Goal: Transaction & Acquisition: Purchase product/service

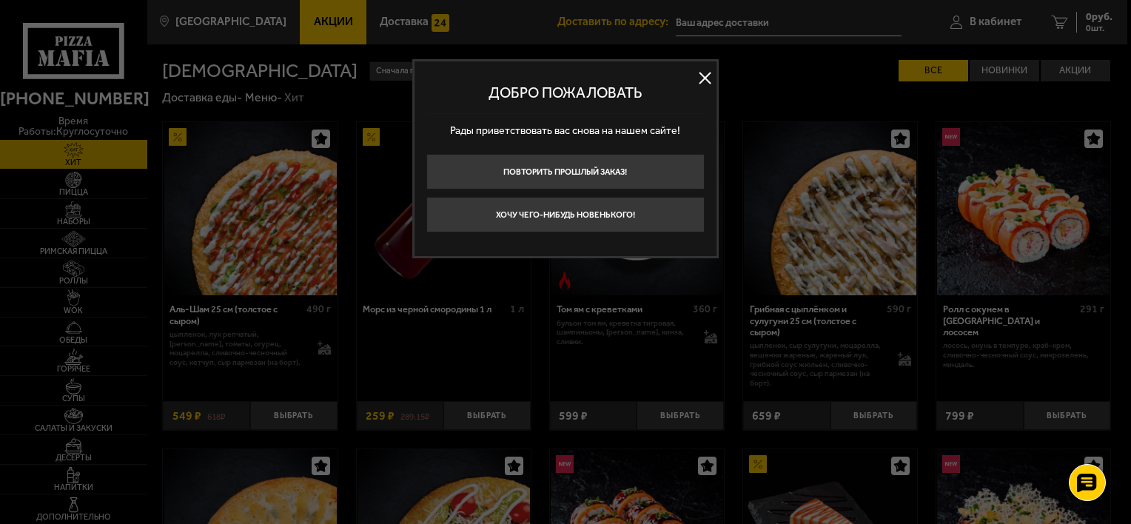
click at [706, 72] on button at bounding box center [705, 78] width 22 height 22
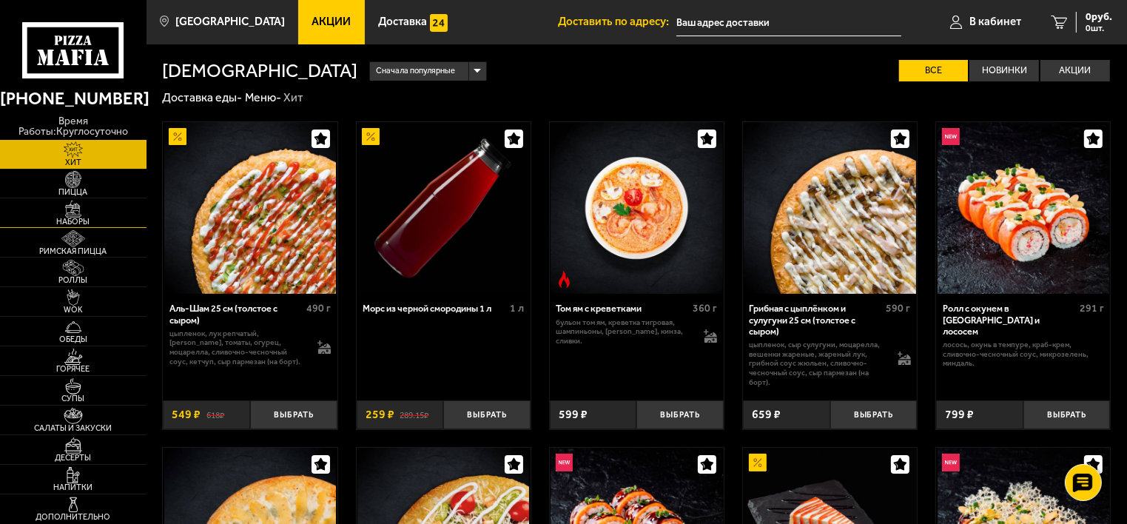
click at [75, 218] on span "Наборы" at bounding box center [73, 222] width 147 height 8
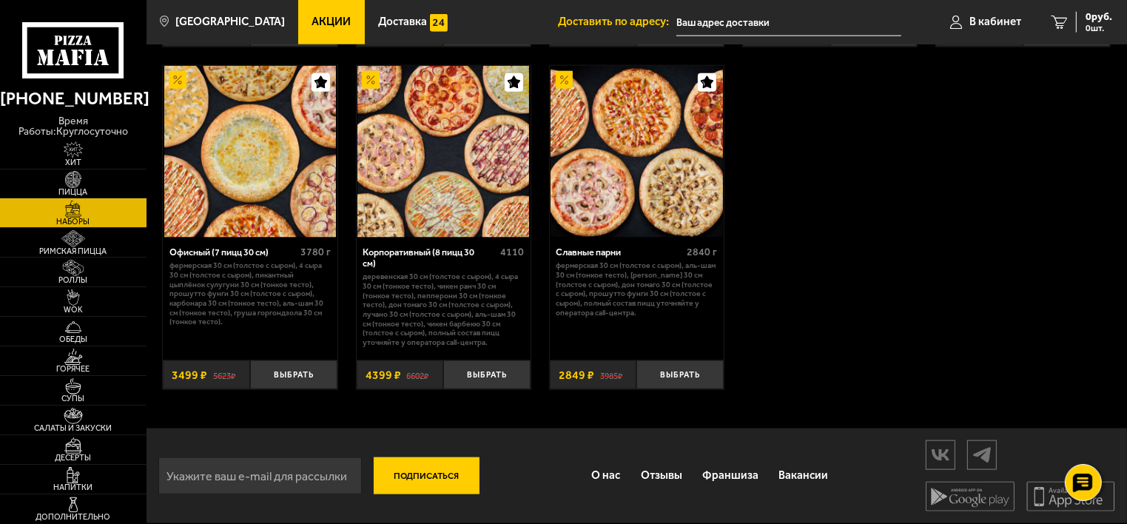
scroll to position [1595, 0]
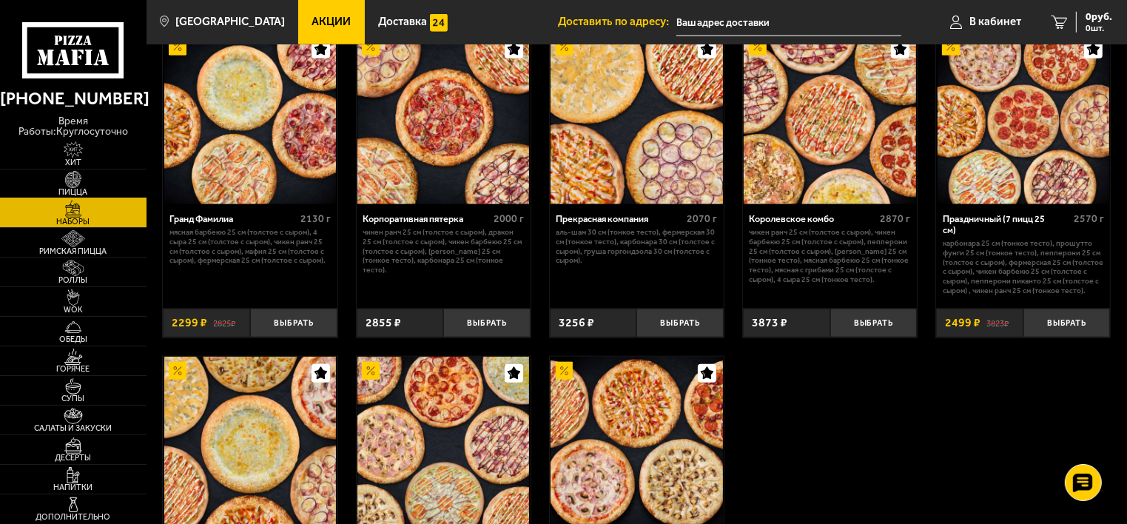
click at [69, 178] on img at bounding box center [73, 179] width 45 height 16
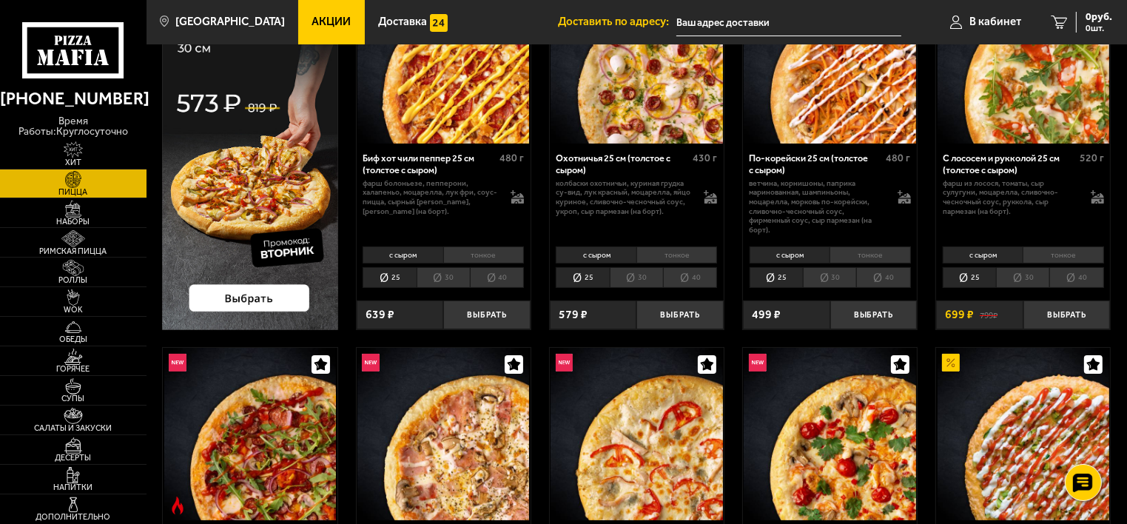
scroll to position [296, 0]
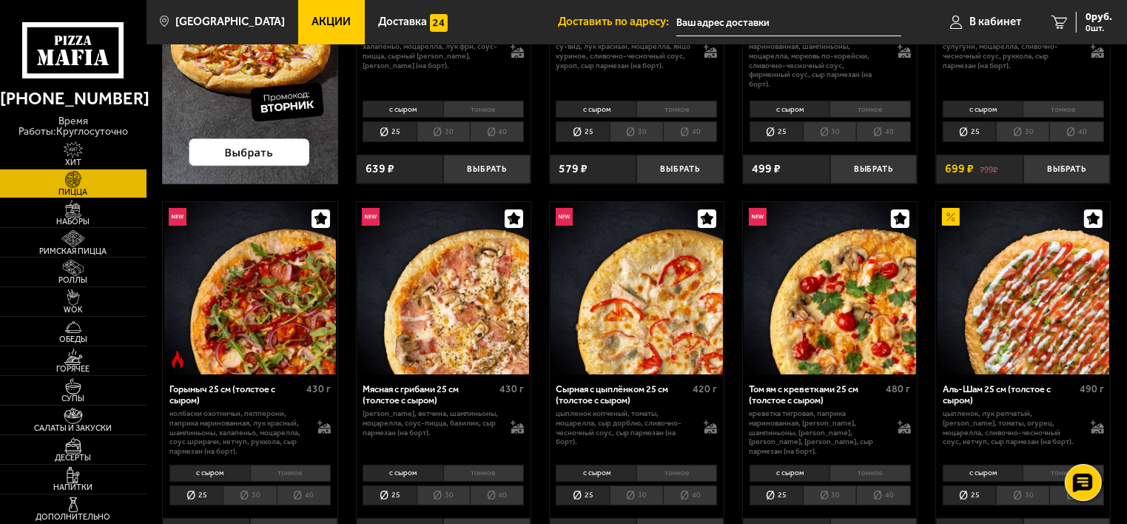
click at [678, 472] on li "тонкое" at bounding box center [677, 473] width 81 height 17
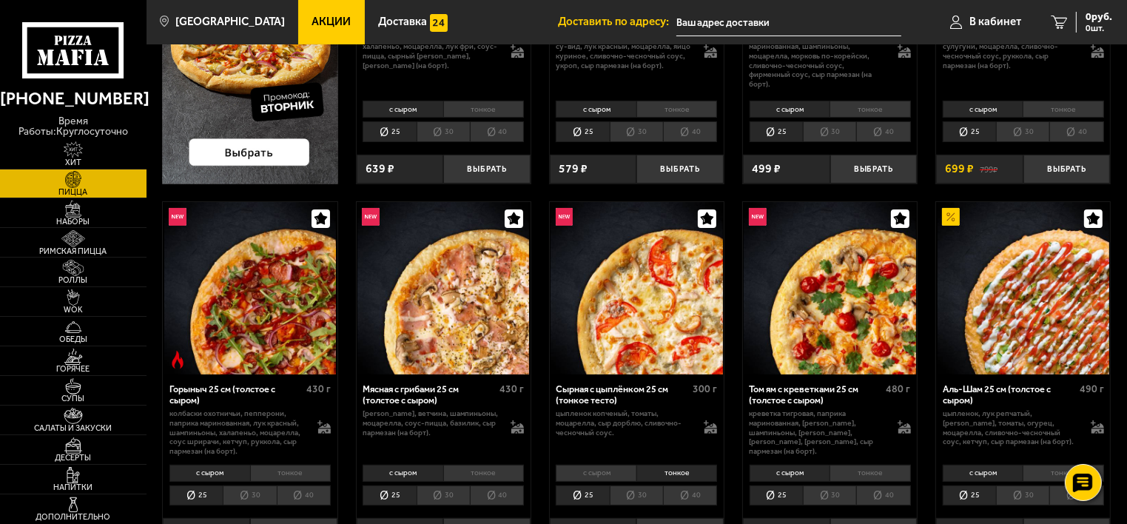
click at [646, 489] on li "30" at bounding box center [636, 496] width 53 height 21
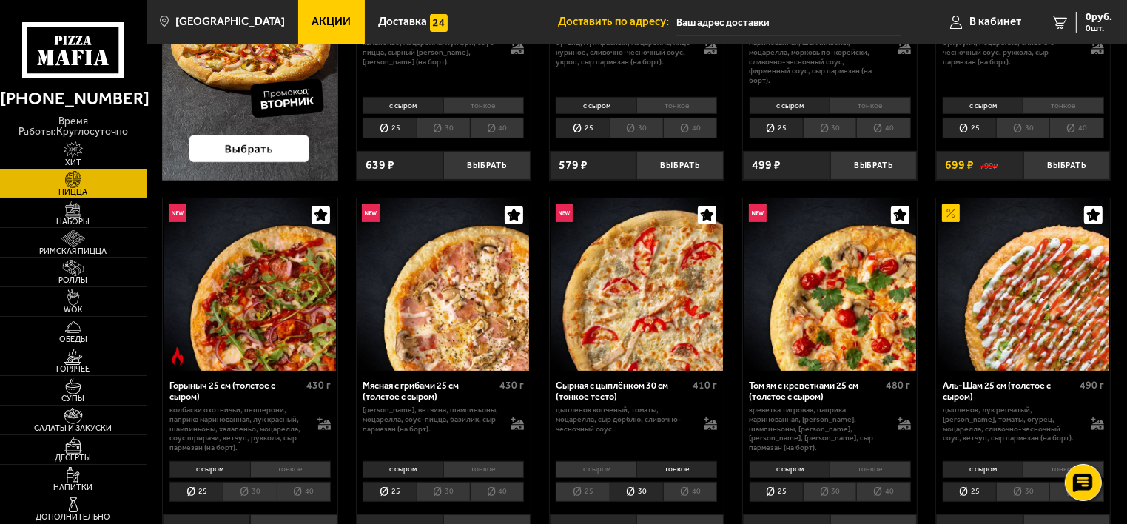
scroll to position [444, 0]
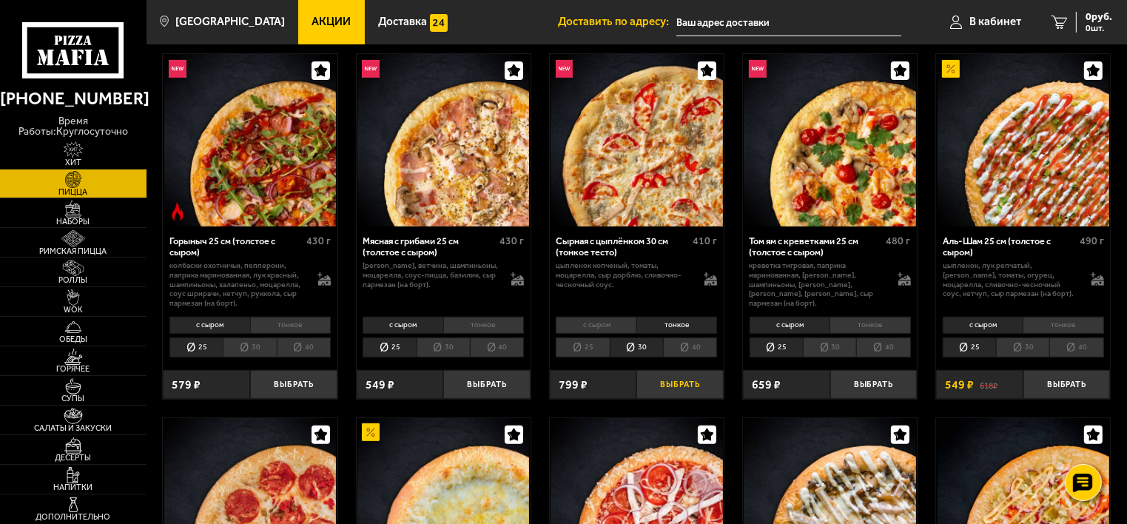
click at [671, 388] on button "Выбрать" at bounding box center [680, 384] width 87 height 29
click at [1042, 346] on li "30" at bounding box center [1022, 348] width 53 height 21
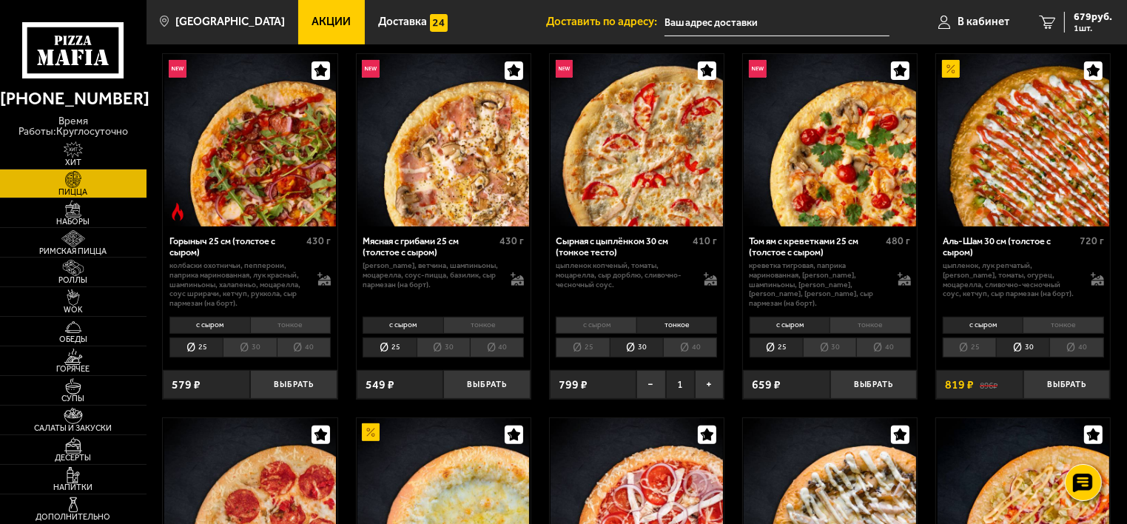
click at [1065, 332] on li "тонкое" at bounding box center [1063, 325] width 81 height 17
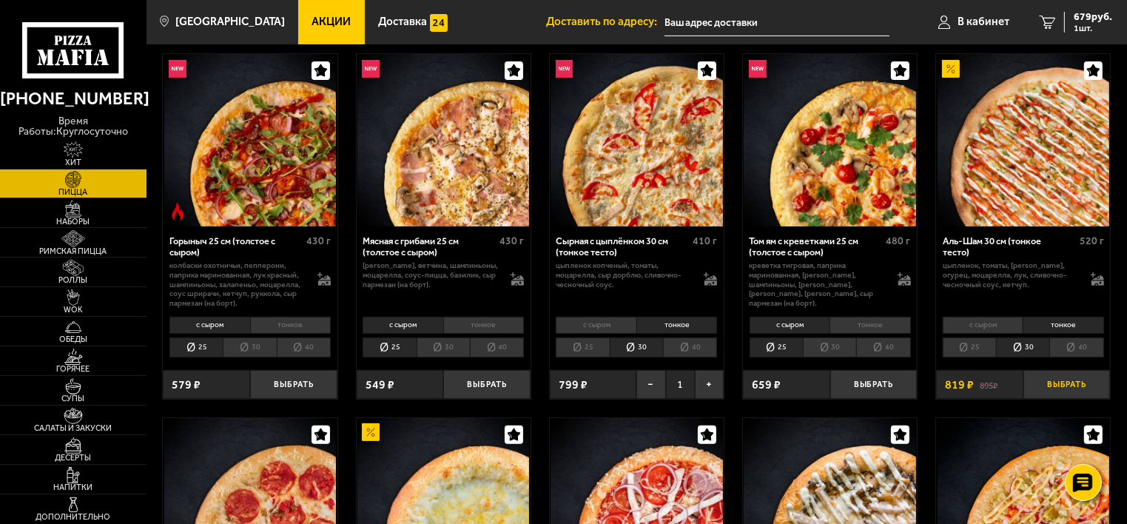
click at [1063, 379] on button "Выбрать" at bounding box center [1067, 384] width 87 height 29
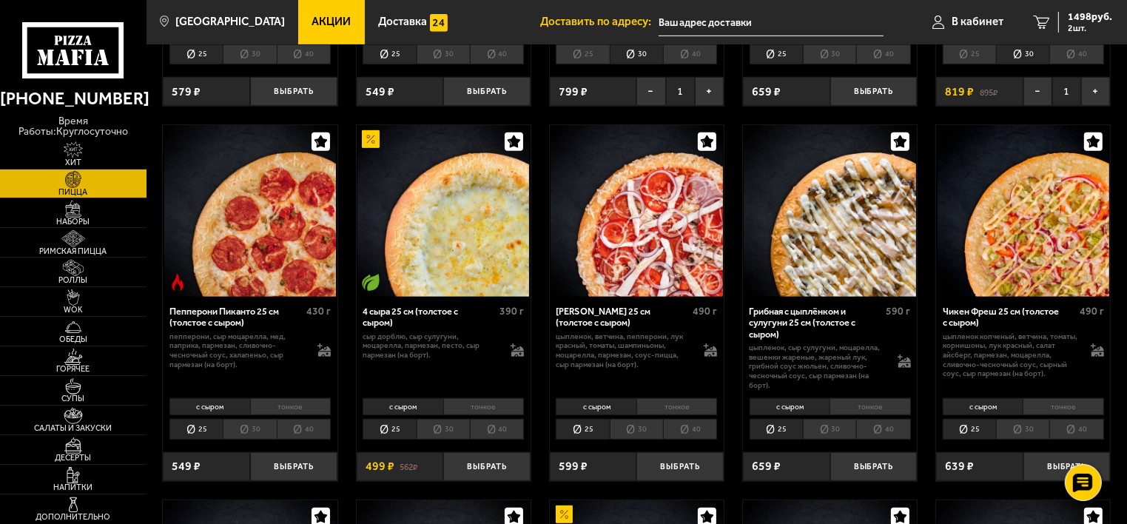
scroll to position [740, 0]
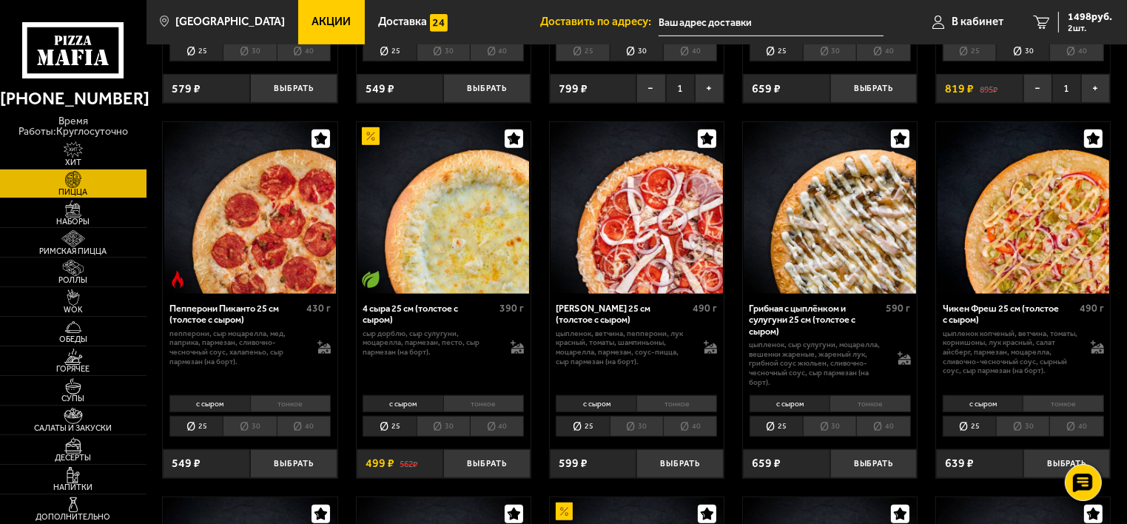
click at [1045, 398] on li "тонкое" at bounding box center [1063, 403] width 81 height 17
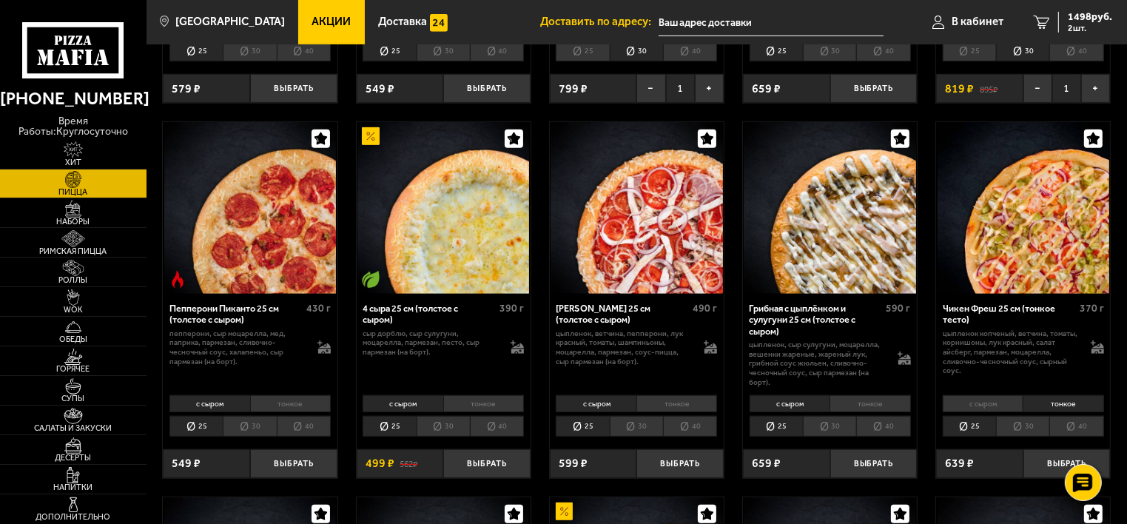
click at [1030, 424] on li "30" at bounding box center [1022, 426] width 53 height 21
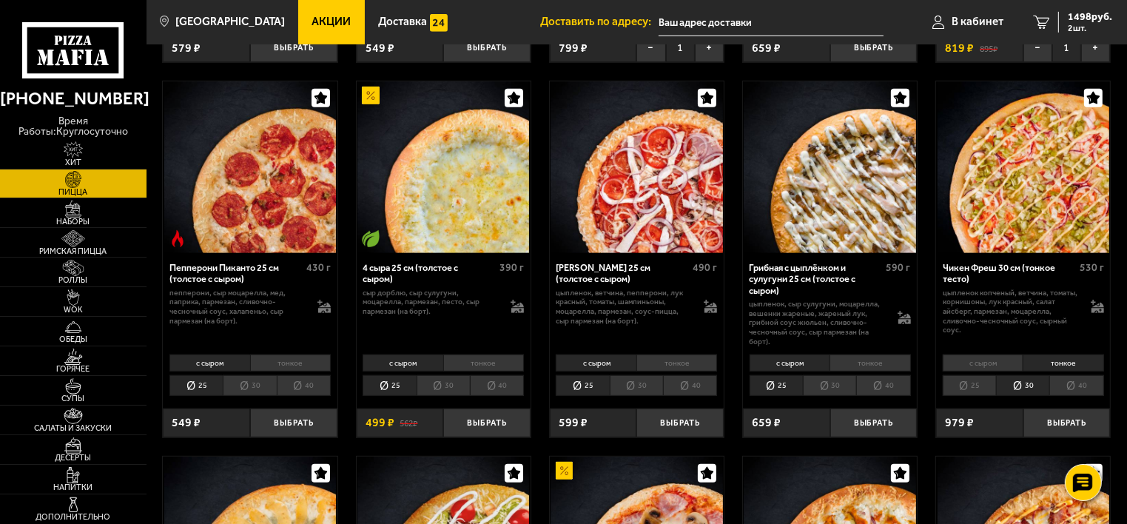
scroll to position [814, 0]
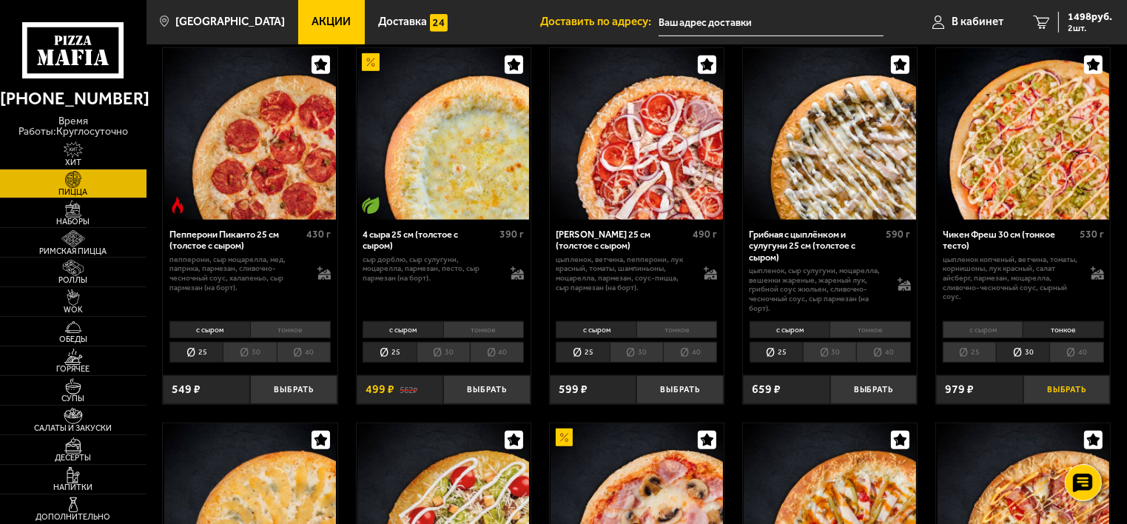
click at [1066, 386] on button "Выбрать" at bounding box center [1067, 389] width 87 height 29
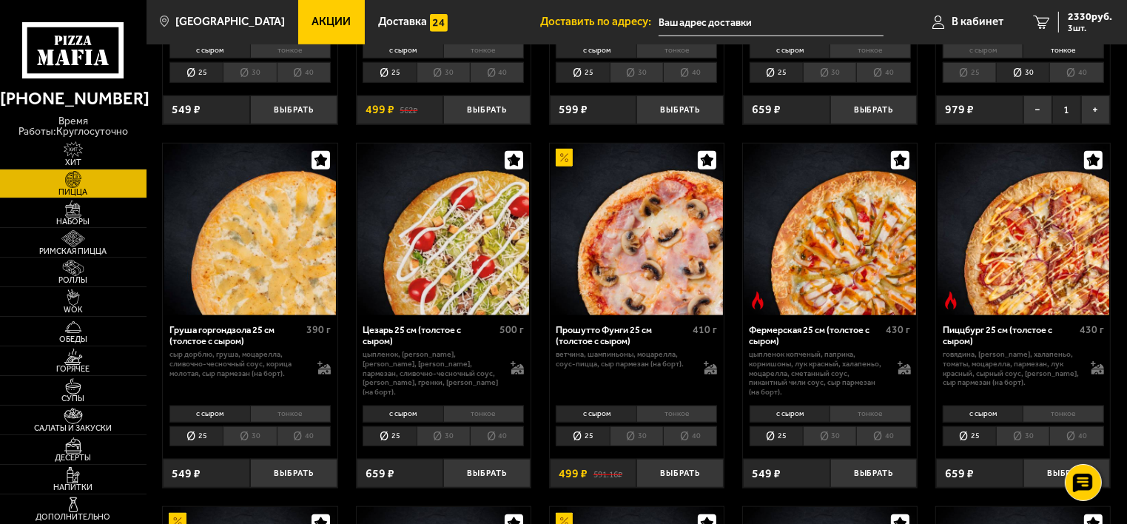
scroll to position [1184, 0]
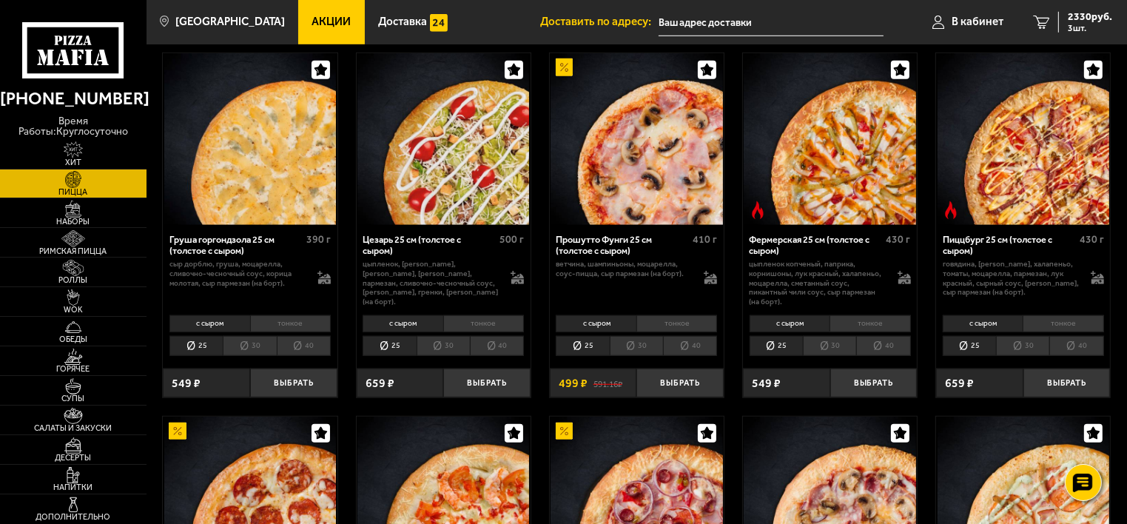
click at [841, 349] on li "30" at bounding box center [829, 346] width 53 height 21
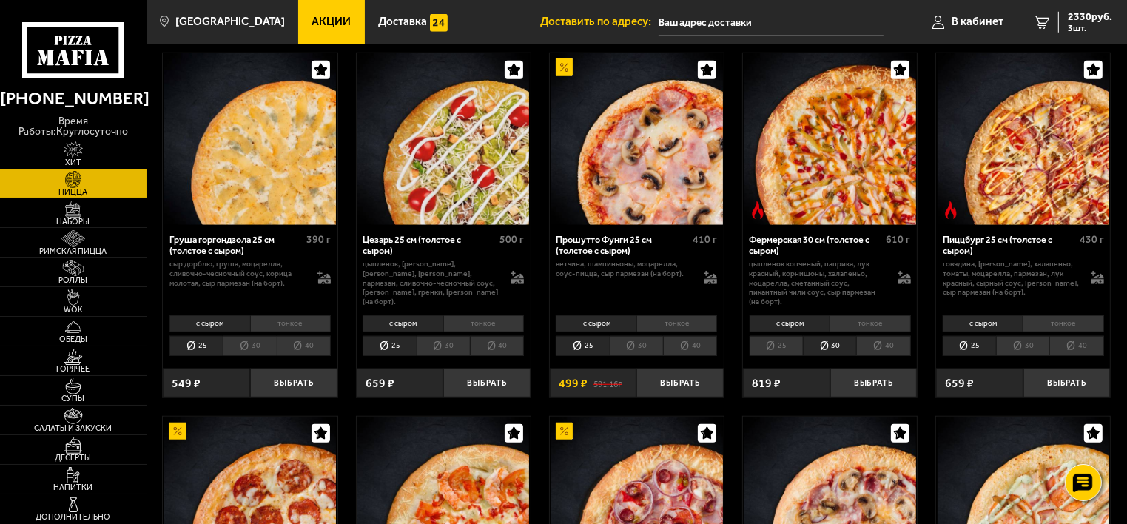
click at [862, 326] on li "тонкое" at bounding box center [870, 323] width 81 height 17
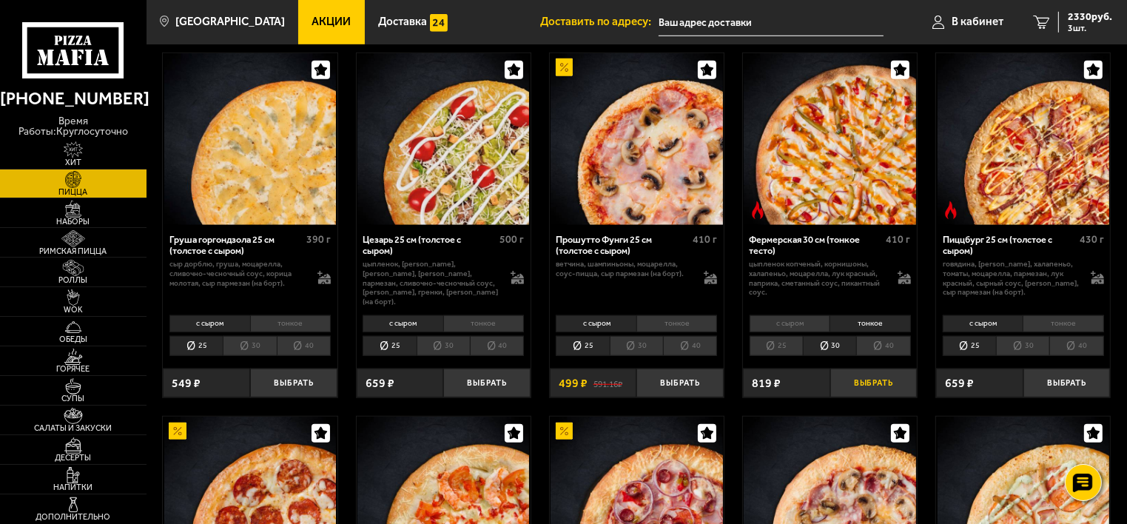
click at [871, 380] on button "Выбрать" at bounding box center [874, 383] width 87 height 29
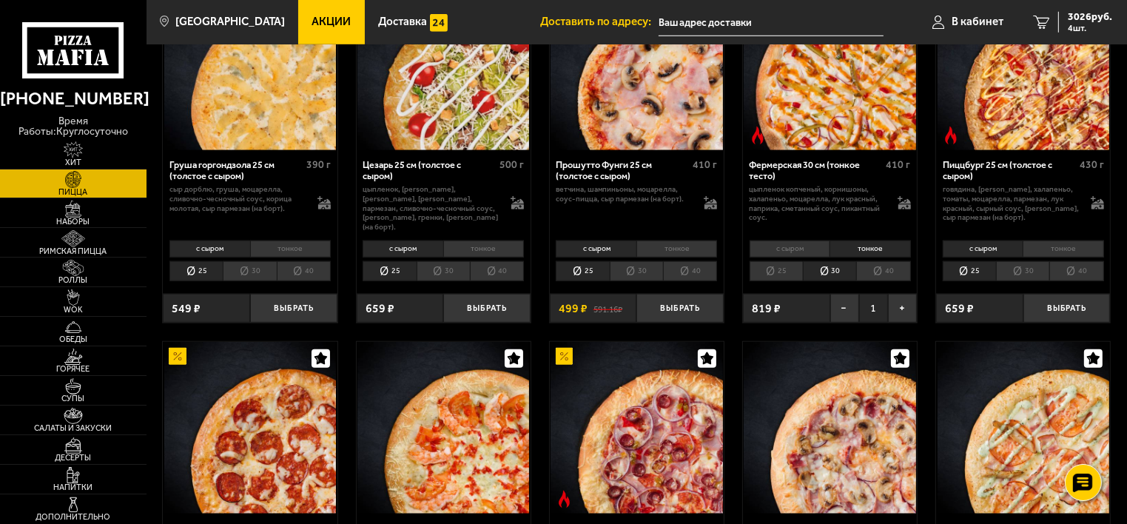
scroll to position [1259, 0]
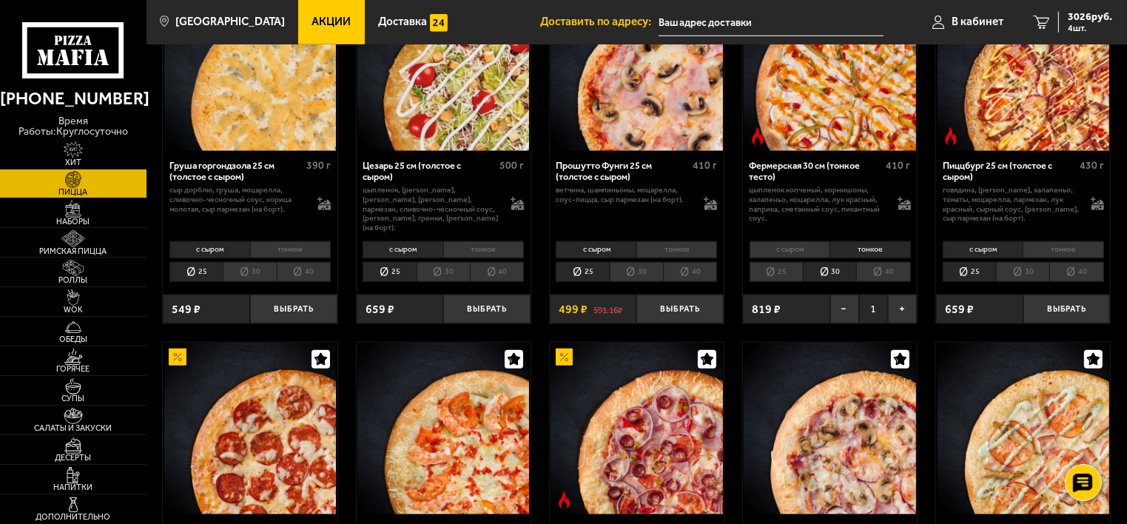
click at [644, 274] on li "30" at bounding box center [636, 272] width 53 height 21
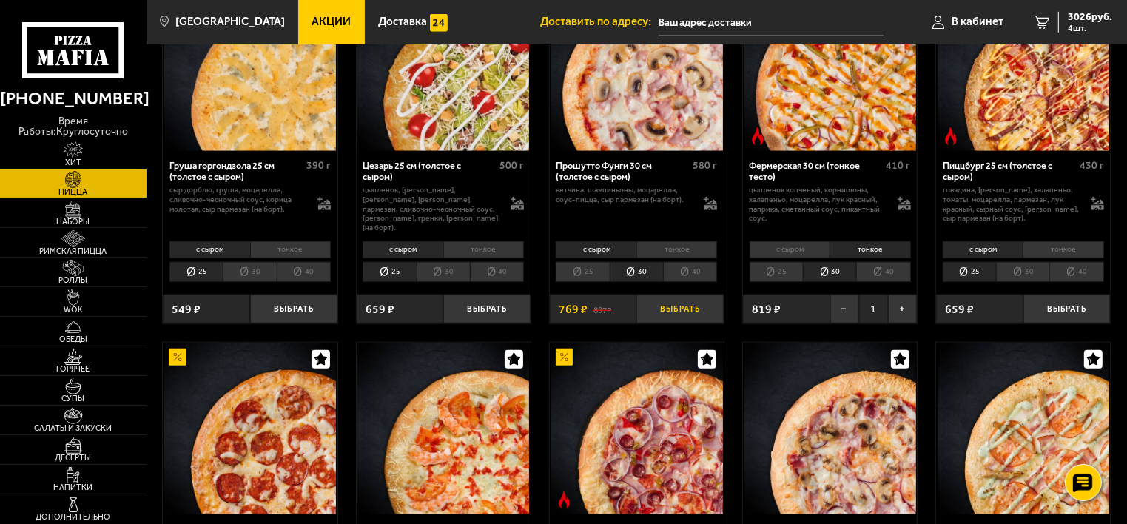
click at [671, 306] on button "Выбрать" at bounding box center [680, 309] width 87 height 29
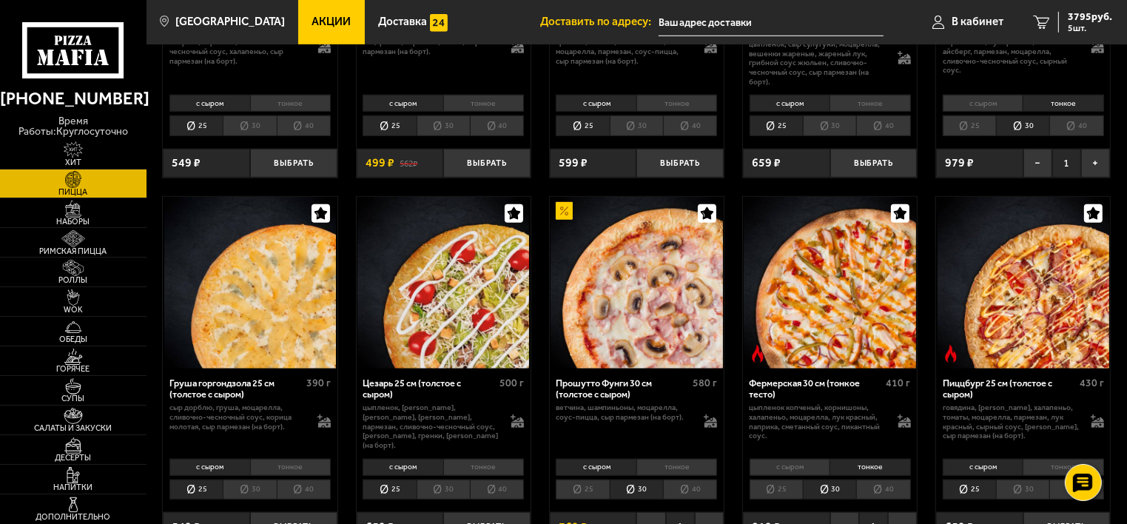
scroll to position [814, 0]
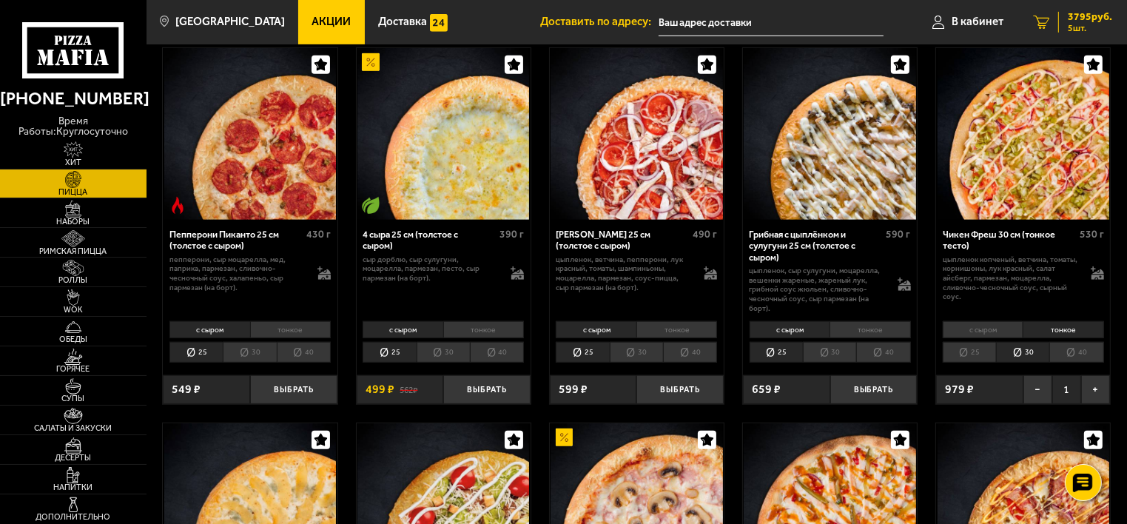
click at [1090, 19] on span "3795 руб." at bounding box center [1090, 17] width 44 height 10
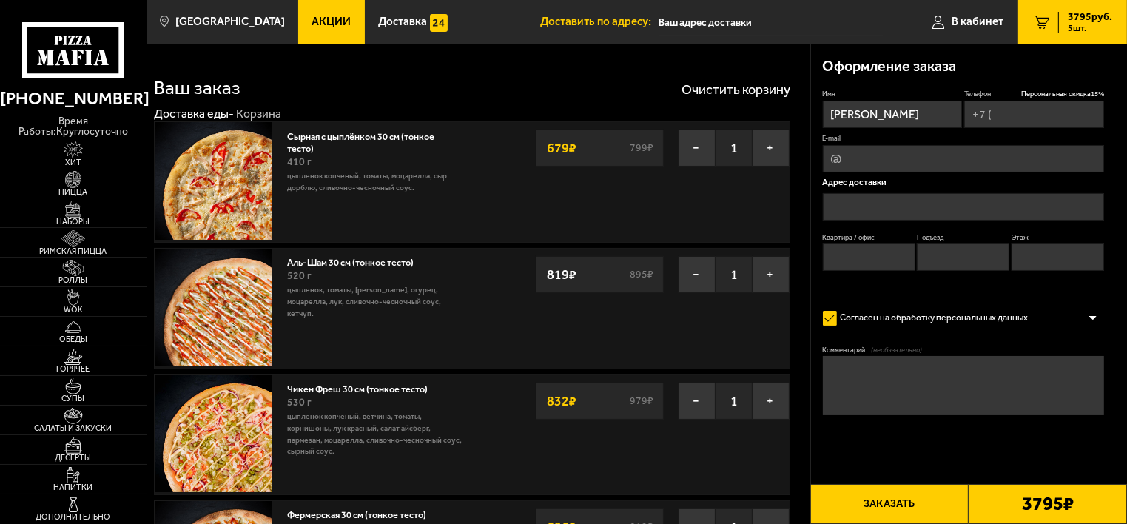
type input "+7 (911) 991-95-99"
type input "[STREET_ADDRESS]"
type input "535"
type input "1"
type input "5"
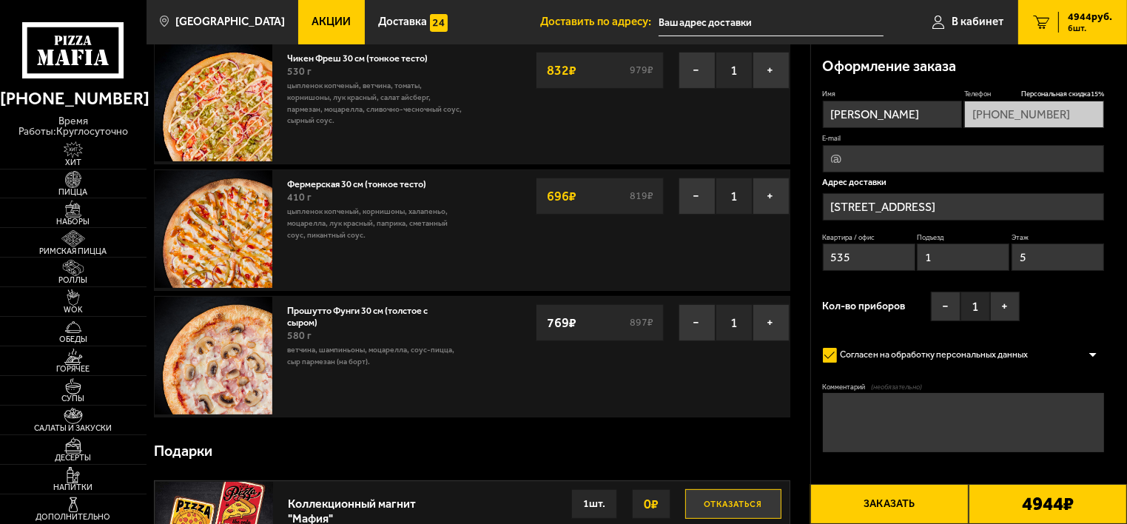
scroll to position [296, 0]
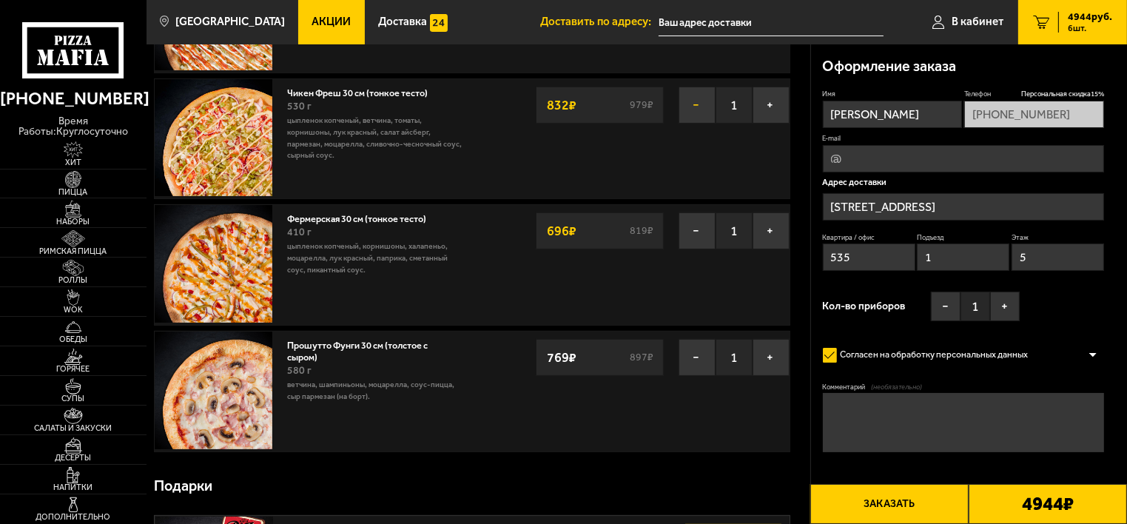
click at [694, 96] on button "−" at bounding box center [697, 105] width 37 height 37
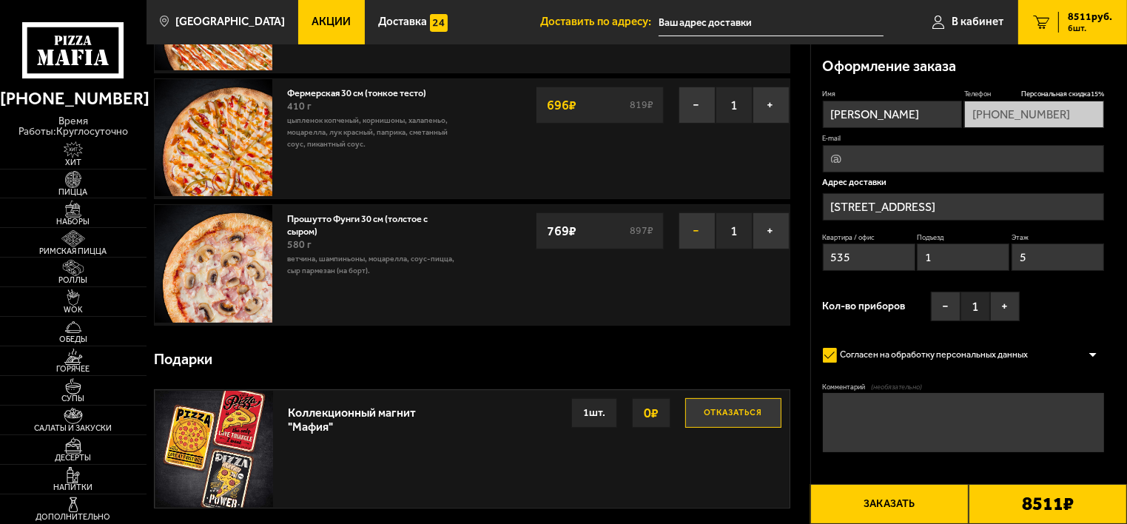
click at [691, 235] on button "−" at bounding box center [697, 230] width 37 height 37
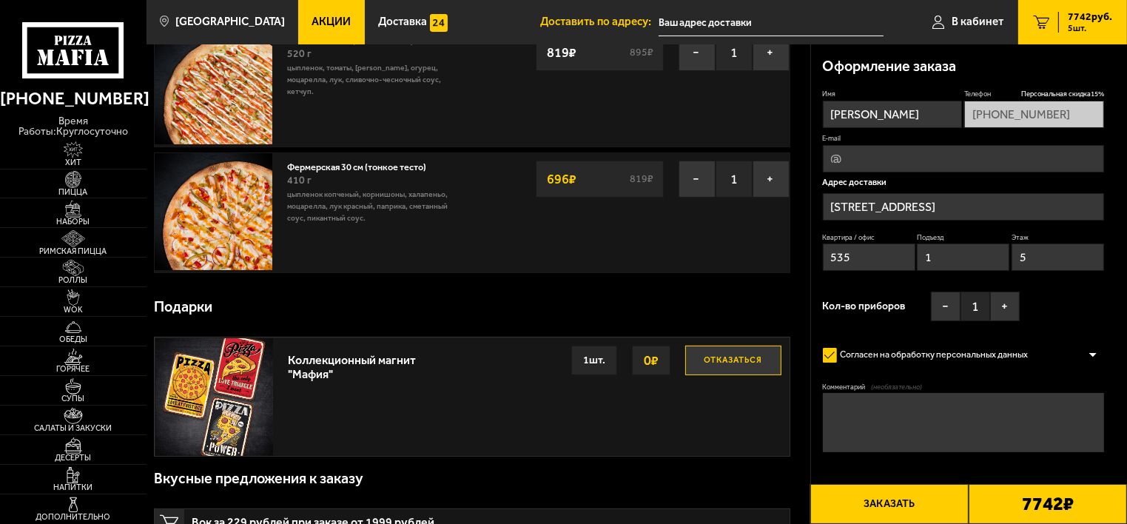
scroll to position [0, 0]
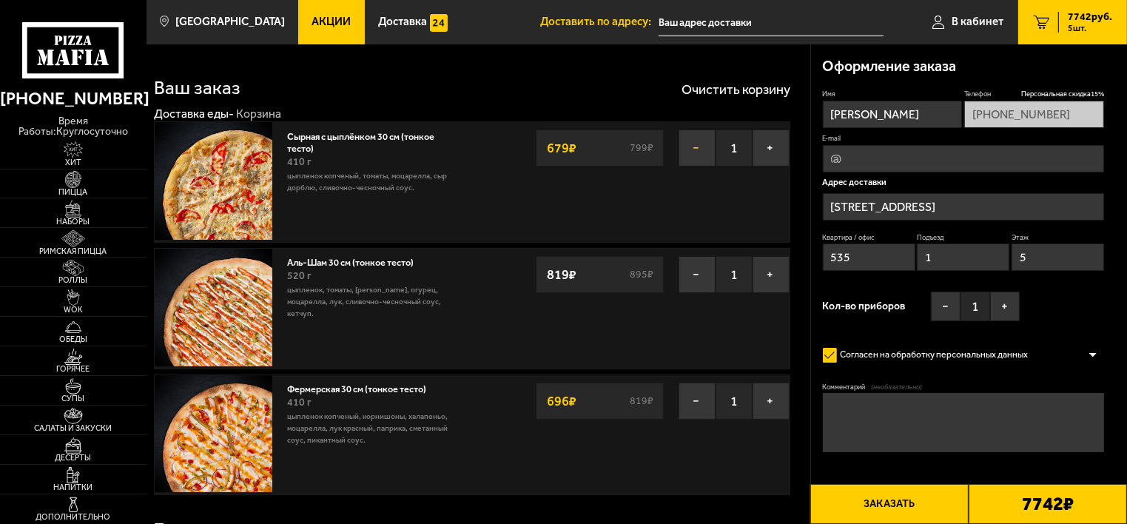
click at [697, 148] on button "−" at bounding box center [697, 148] width 37 height 37
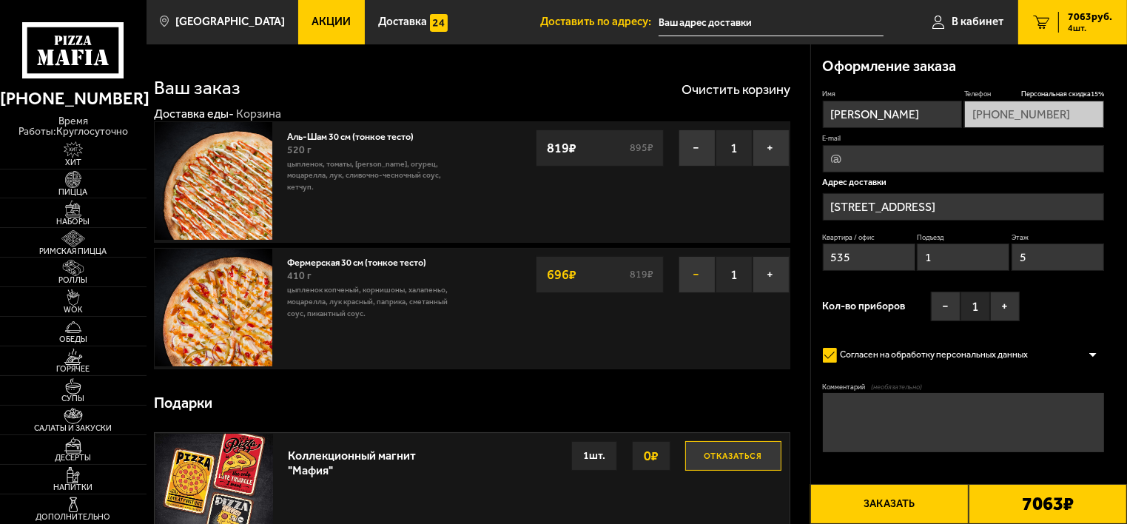
click at [705, 280] on button "−" at bounding box center [697, 274] width 37 height 37
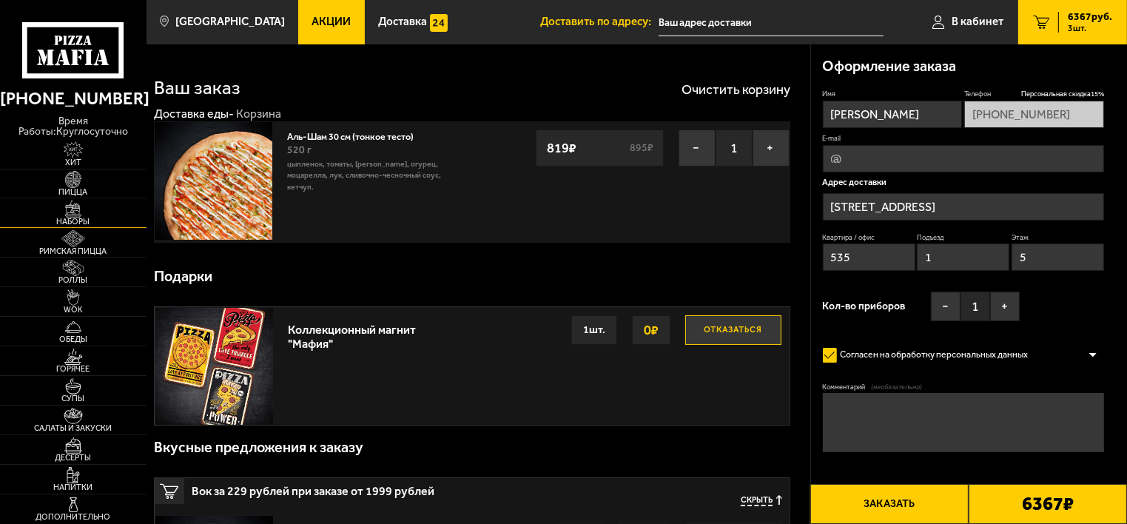
click at [73, 218] on span "Наборы" at bounding box center [73, 222] width 147 height 8
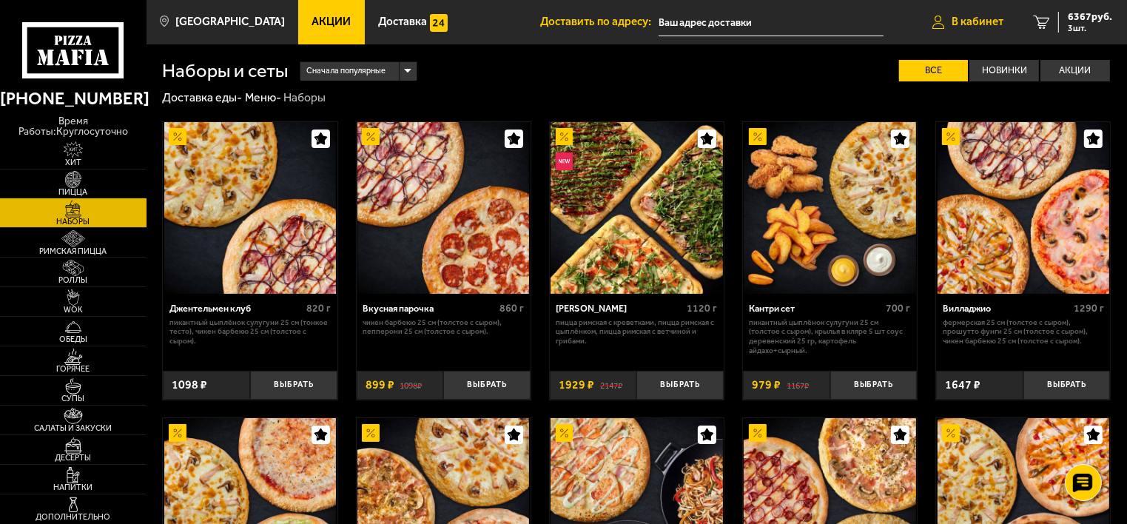
click at [1011, 21] on link "В кабинет" at bounding box center [968, 22] width 101 height 44
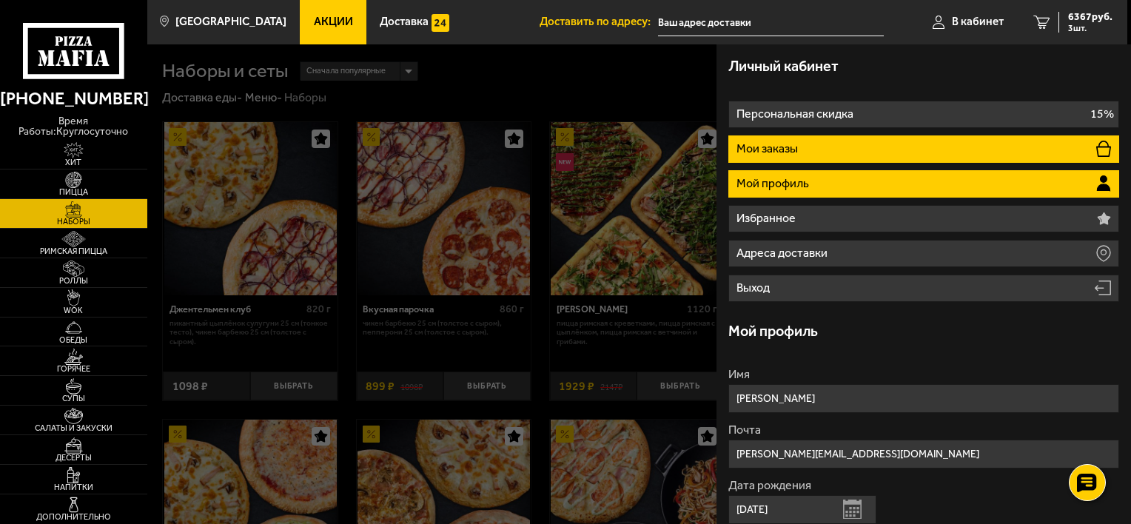
click at [796, 149] on p "Мои заказы" at bounding box center [769, 149] width 64 height 12
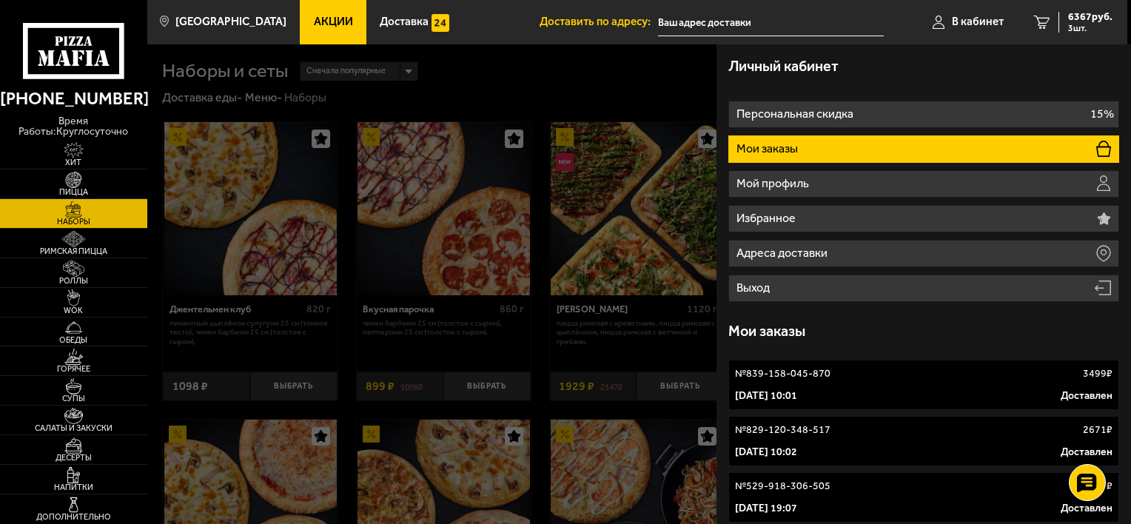
click at [807, 379] on p "№ 839-158-045-870" at bounding box center [782, 373] width 95 height 15
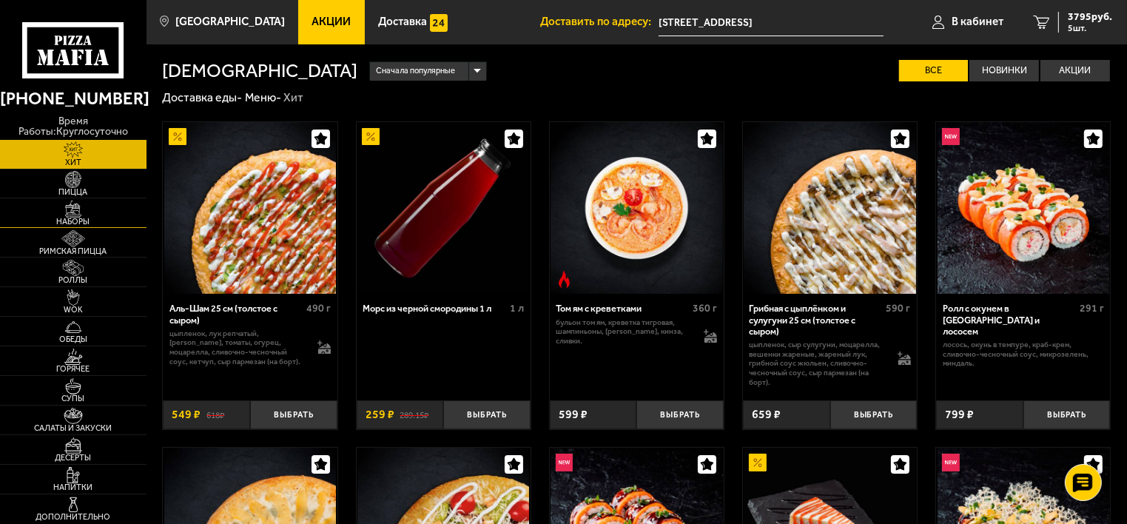
click at [75, 218] on span "Наборы" at bounding box center [73, 222] width 147 height 8
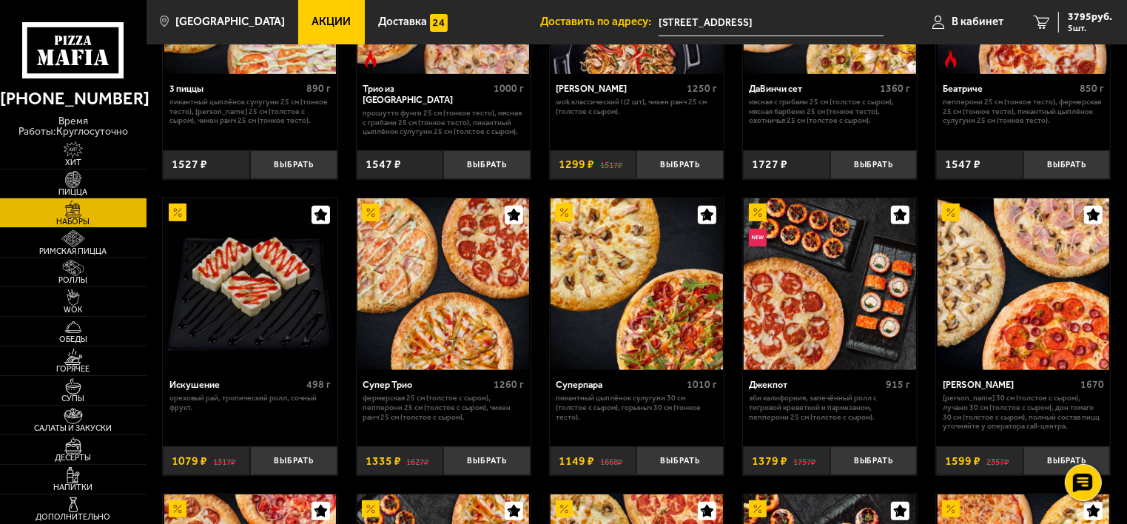
scroll to position [666, 0]
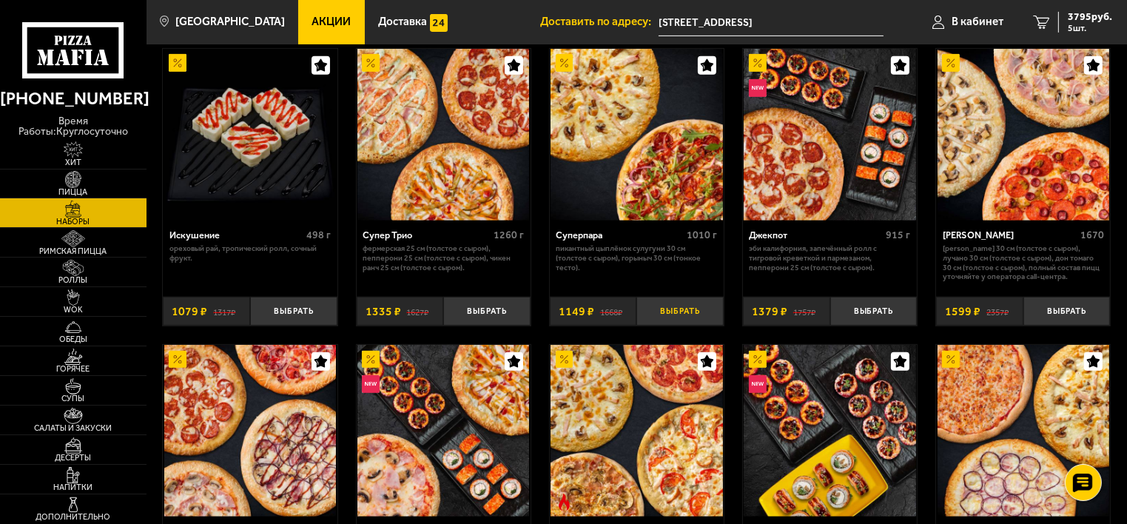
click at [681, 312] on button "Выбрать" at bounding box center [680, 311] width 87 height 29
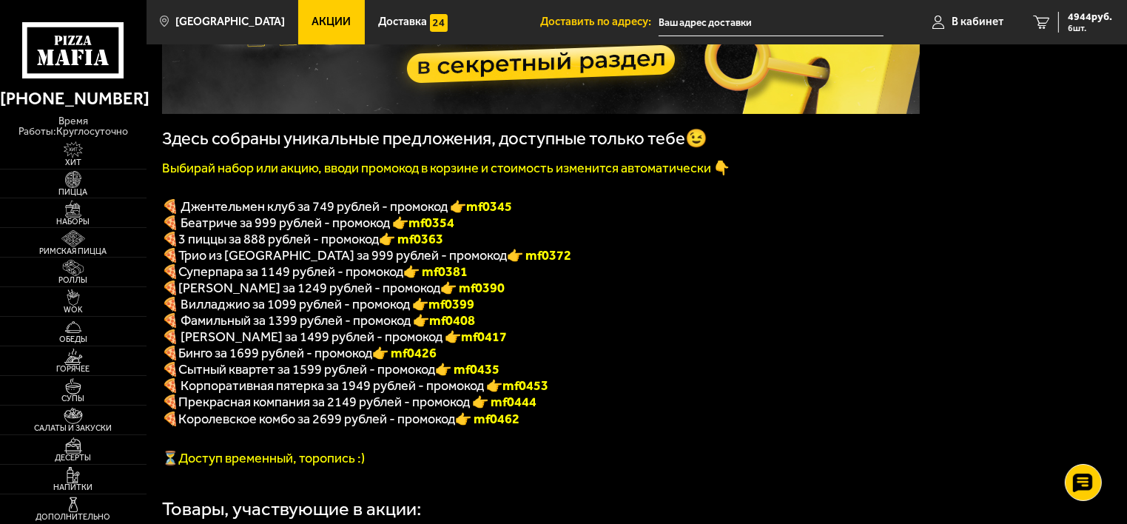
scroll to position [222, 0]
click at [1090, 16] on span "4944 руб." at bounding box center [1090, 17] width 44 height 10
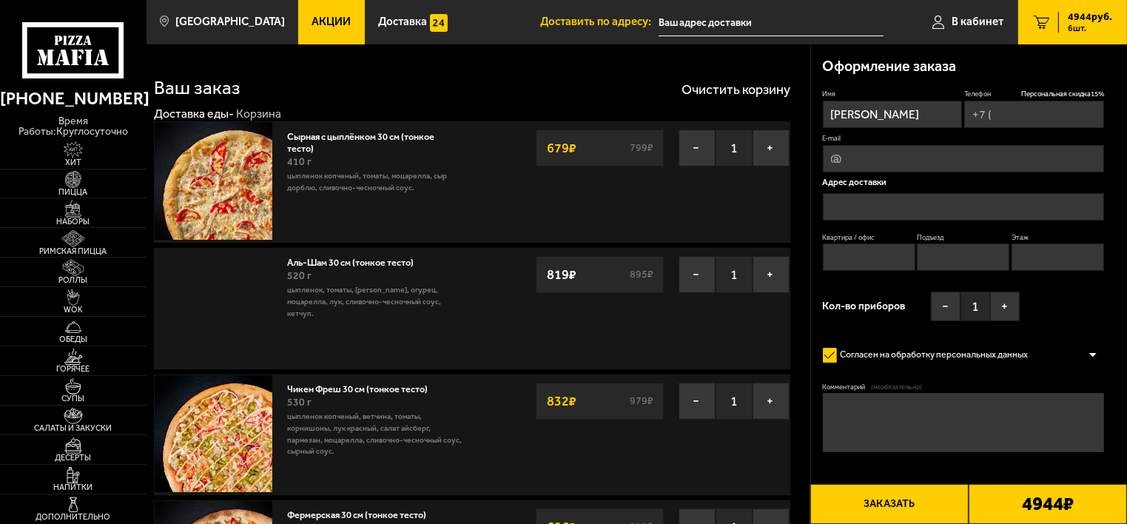
type input "+7 (911) 991-95-99"
type input "[STREET_ADDRESS]"
type input "535"
type input "1"
type input "5"
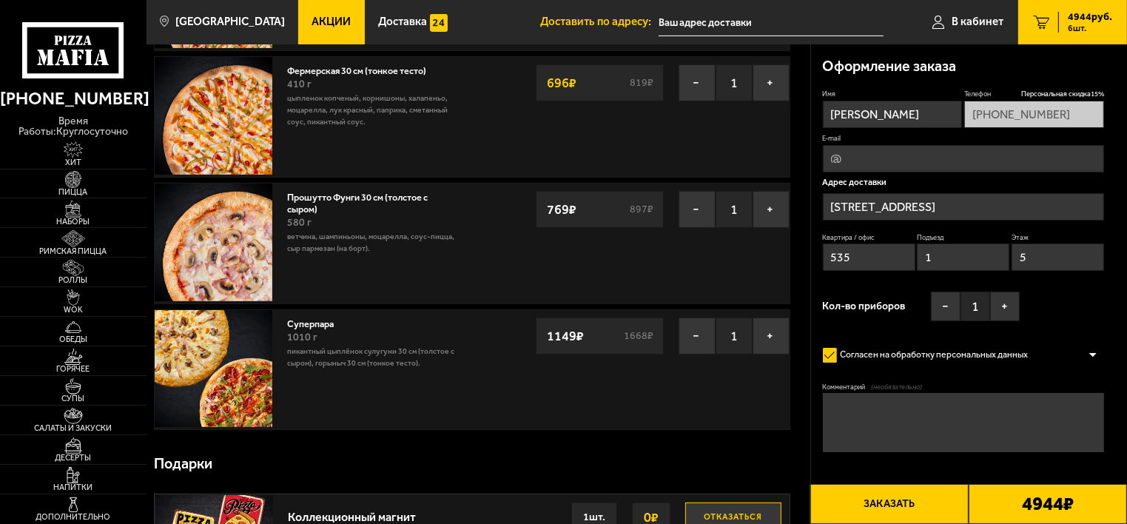
scroll to position [296, 0]
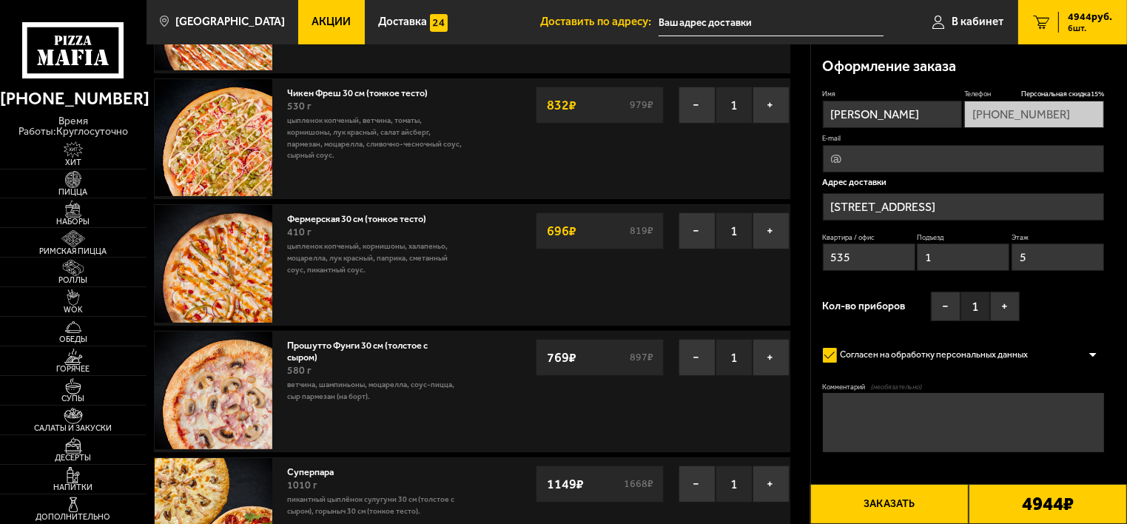
click at [865, 259] on input "535" at bounding box center [869, 257] width 93 height 27
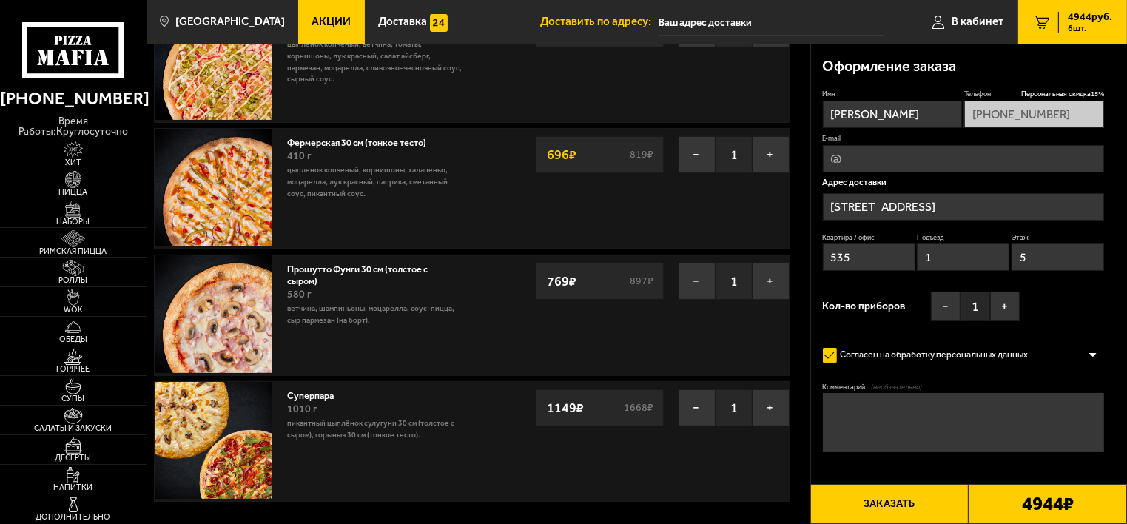
scroll to position [370, 0]
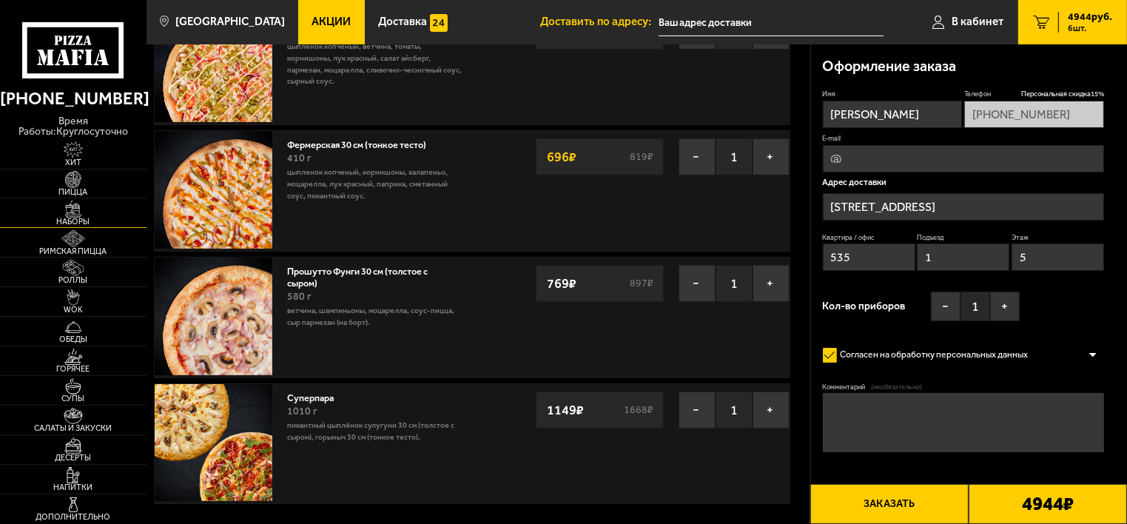
click at [72, 206] on img at bounding box center [73, 209] width 45 height 16
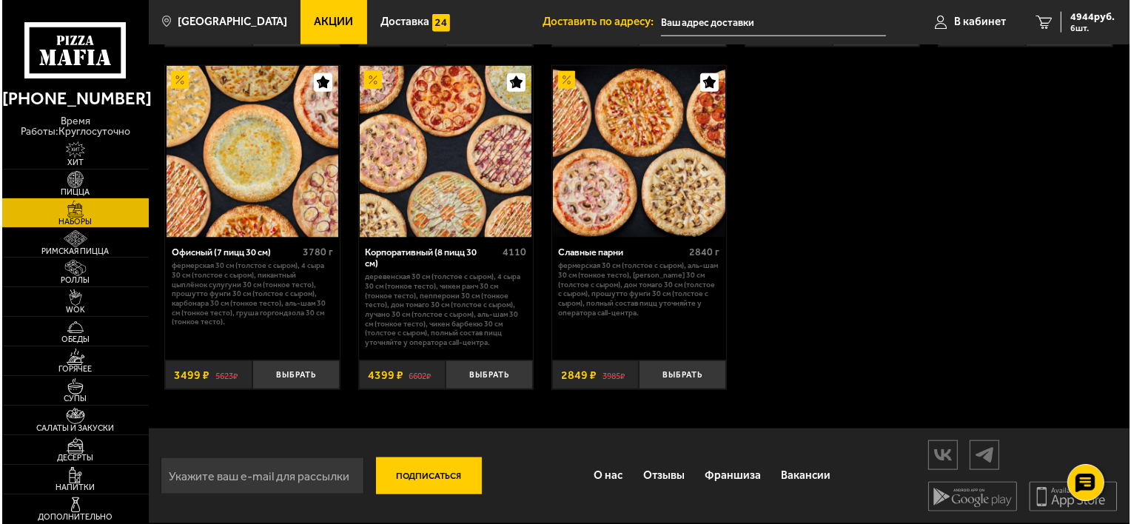
scroll to position [1817, 0]
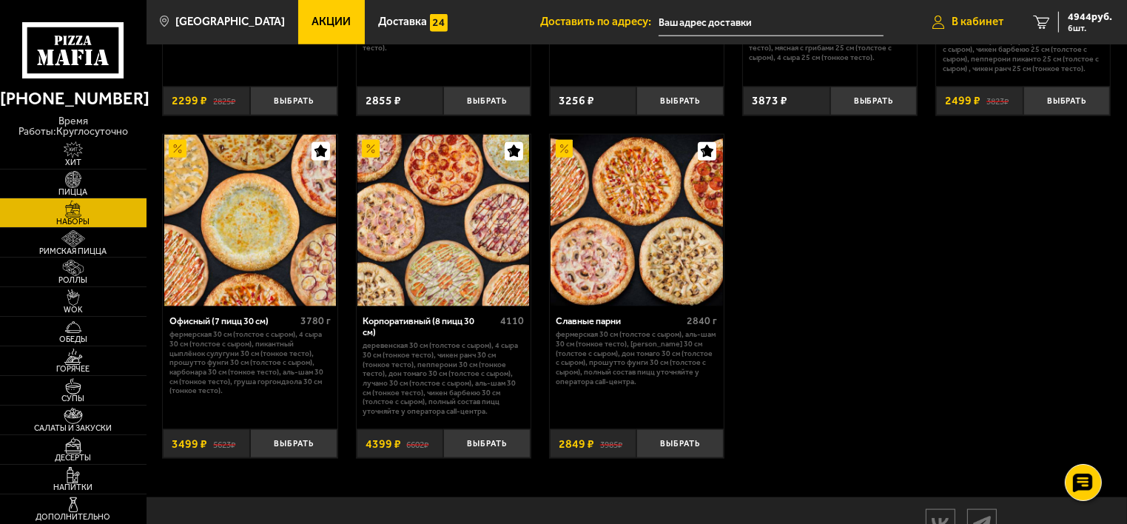
click at [977, 19] on span "В кабинет" at bounding box center [978, 21] width 52 height 11
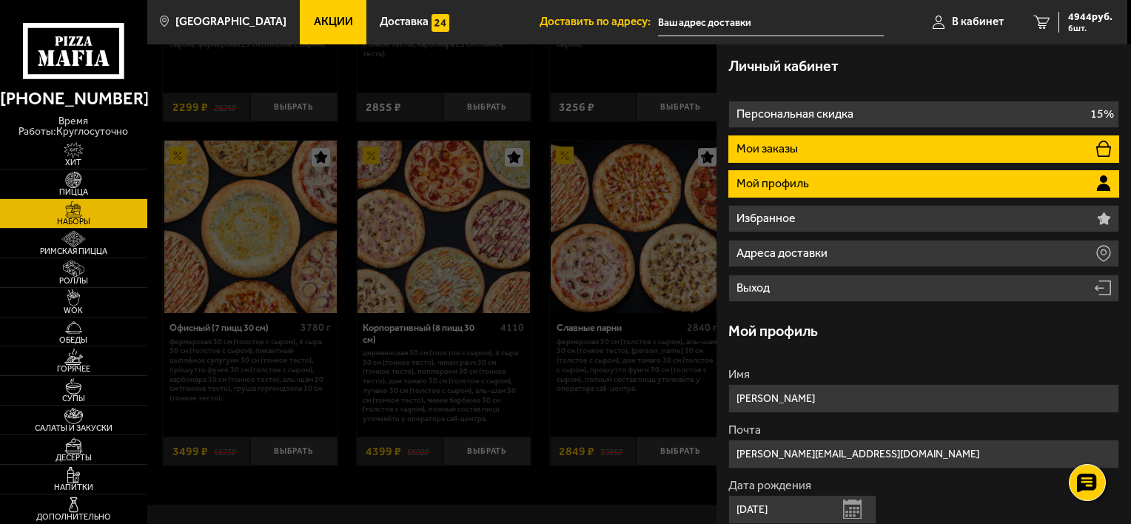
click at [811, 144] on li "Мои заказы" at bounding box center [923, 148] width 391 height 27
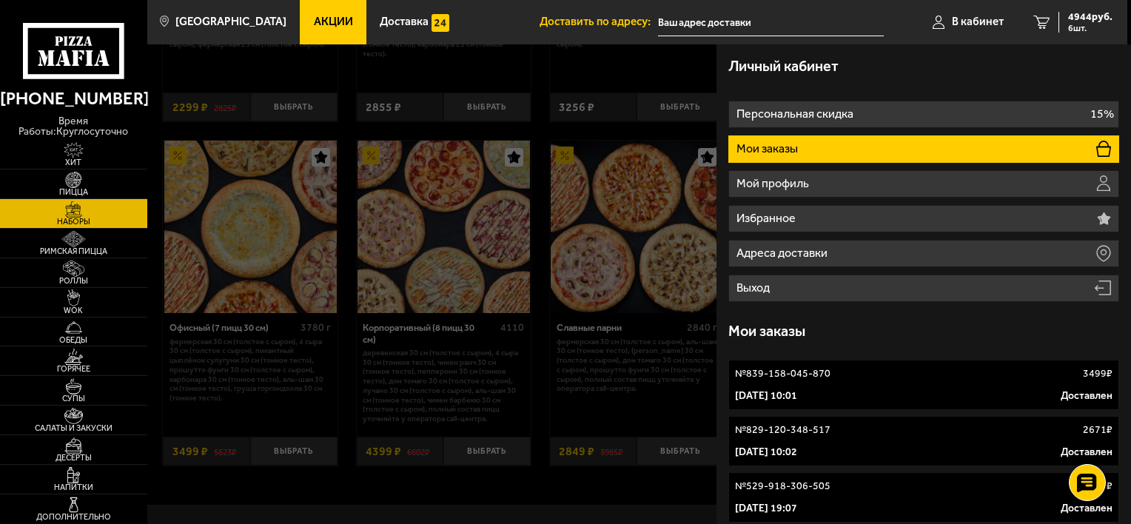
click at [833, 380] on div "№ 839-158-045-870 3499 ₽" at bounding box center [924, 373] width 378 height 15
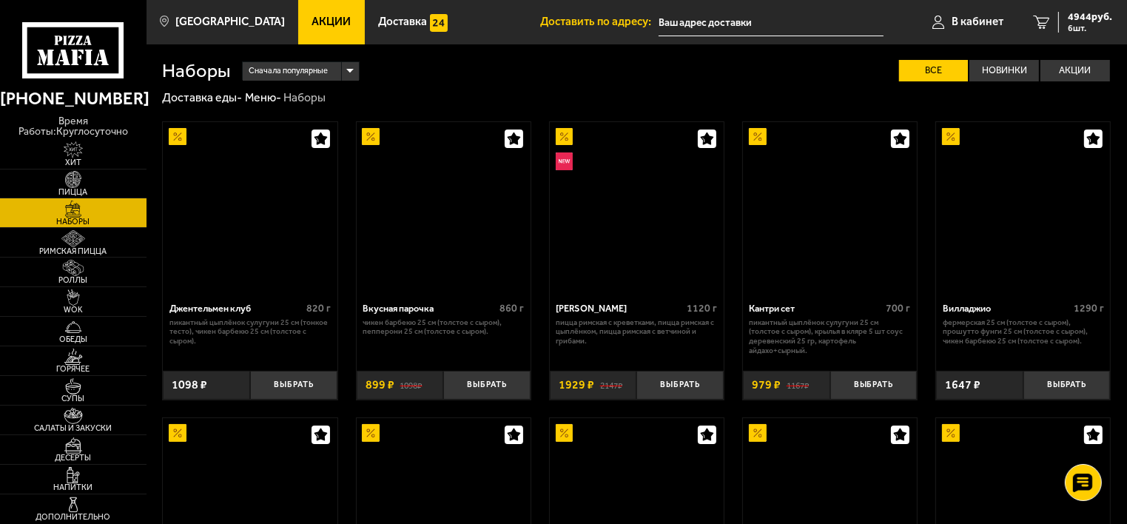
scroll to position [1817, 0]
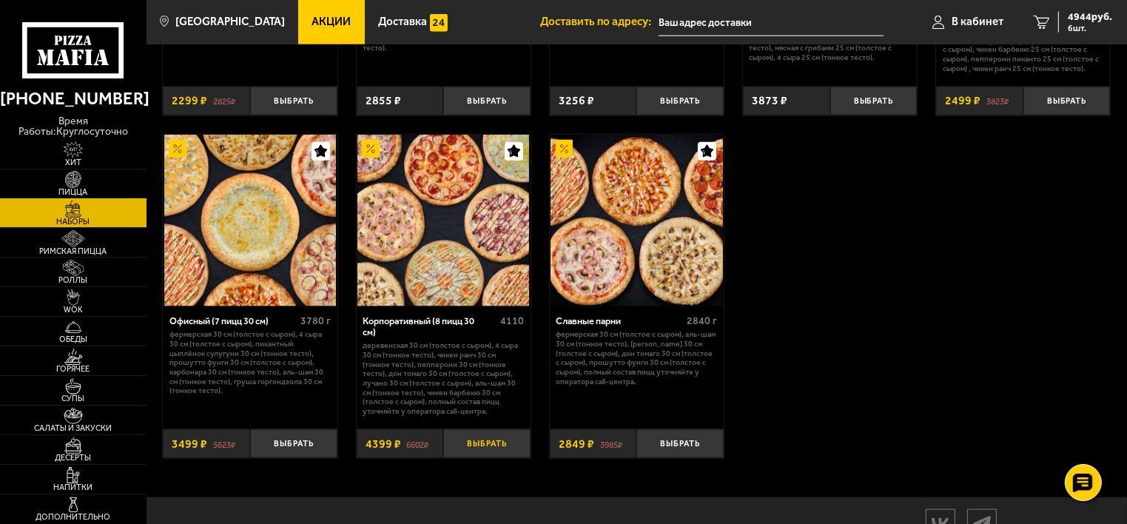
click at [484, 447] on button "Выбрать" at bounding box center [486, 443] width 87 height 29
click at [1077, 18] on span "9343 руб." at bounding box center [1090, 17] width 44 height 10
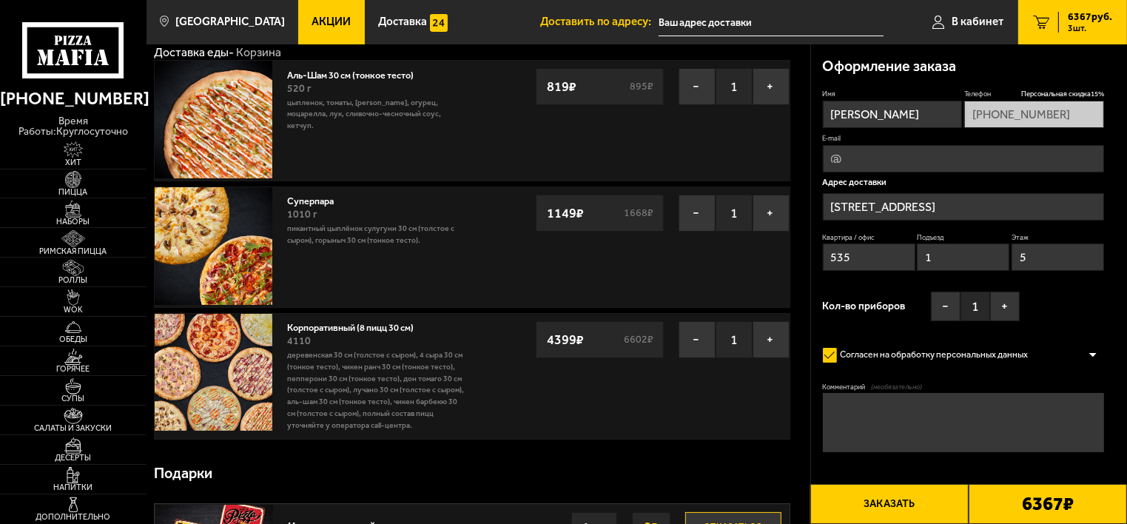
scroll to position [148, 0]
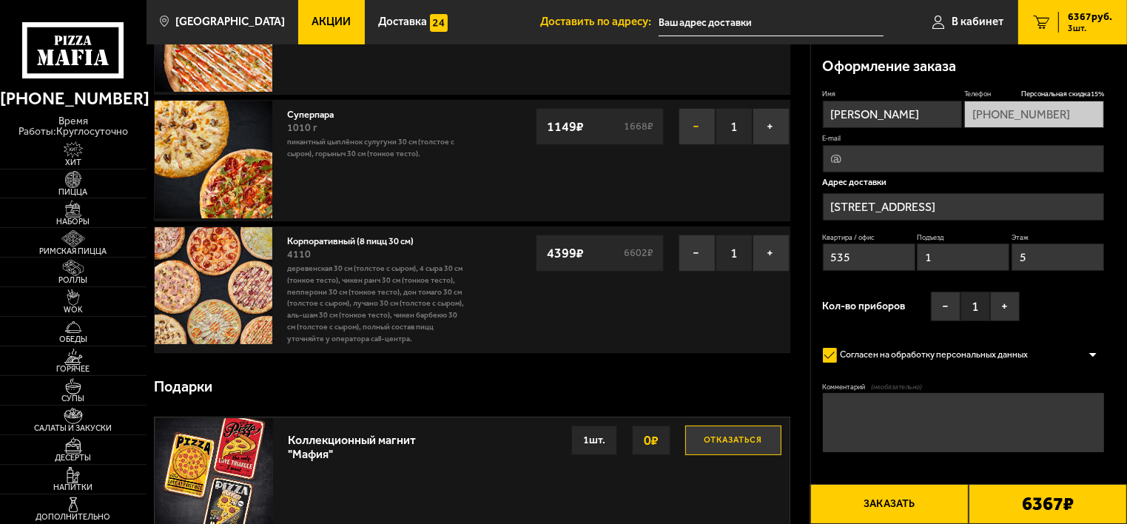
click at [685, 124] on button "−" at bounding box center [697, 126] width 37 height 37
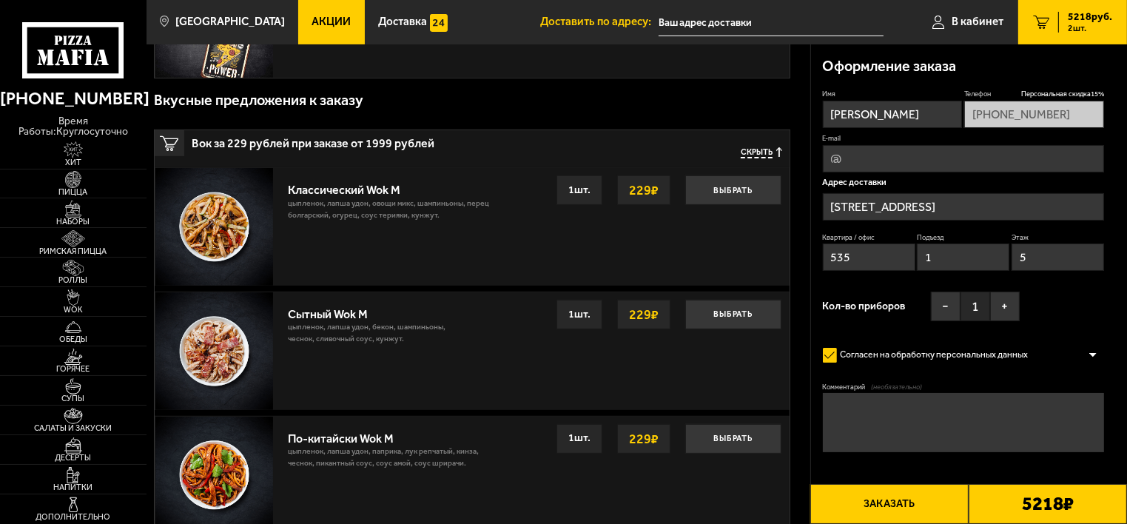
scroll to position [518, 0]
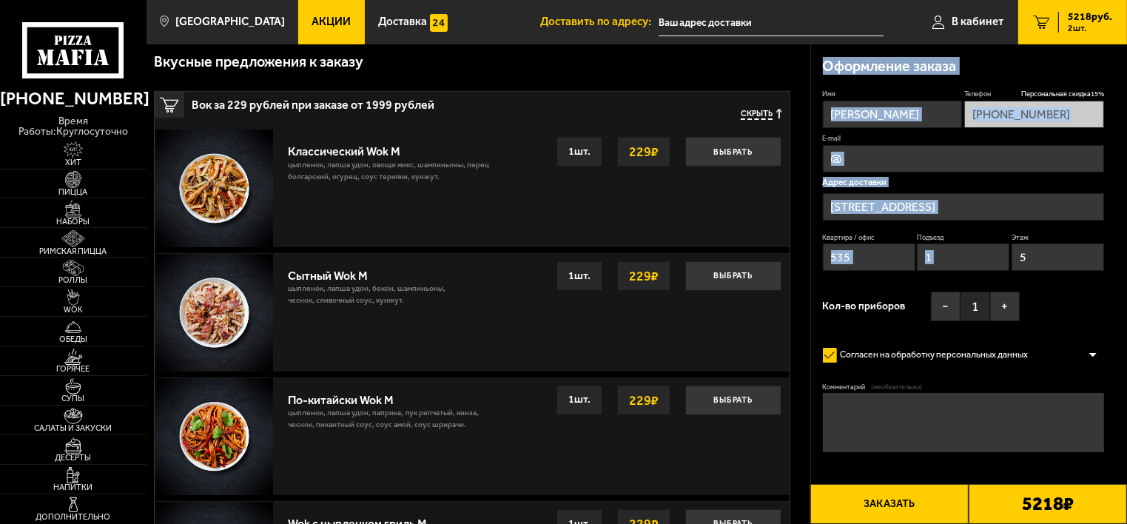
drag, startPoint x: 1127, startPoint y: 299, endPoint x: 1133, endPoint y: 362, distance: 63.3
click at [1127, 362] on html "(812) 333 22 22 время работы: круглосуточно Хит Пицца Наборы Римская пицца Ролл…" at bounding box center [563, 307] width 1127 height 1650
click at [657, 201] on div "Классический Wok M цыпленок, лапша удон, овощи микс, шампиньоны, перец болгарск…" at bounding box center [535, 189] width 509 height 118
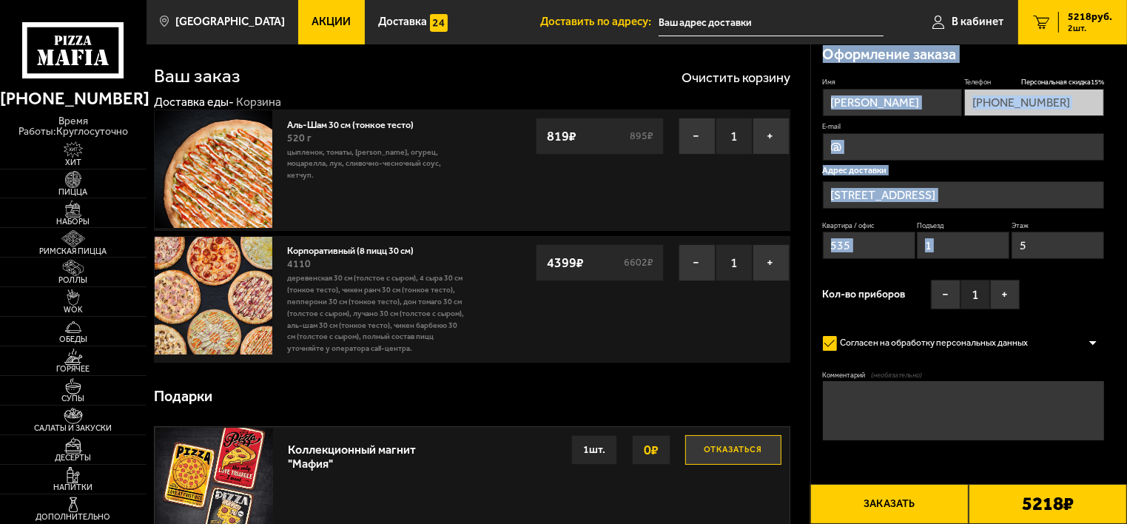
scroll to position [0, 0]
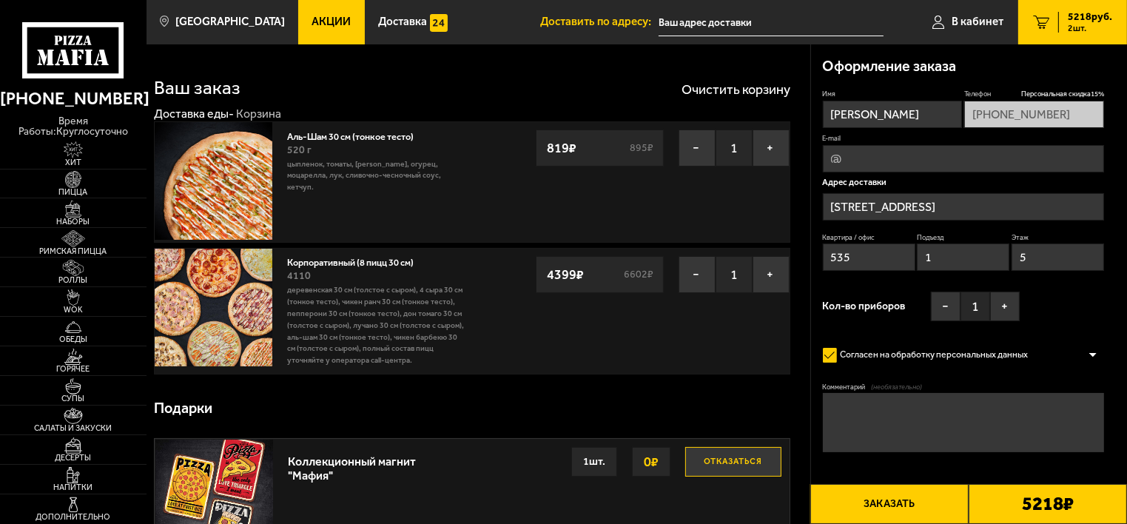
drag, startPoint x: 1127, startPoint y: 147, endPoint x: 1127, endPoint y: 157, distance: 10.4
click at [925, 420] on textarea "Комментарий (необязательно)" at bounding box center [964, 422] width 282 height 58
click at [908, 422] on textarea "Комментарий (необязательно)" at bounding box center [964, 422] width 282 height 58
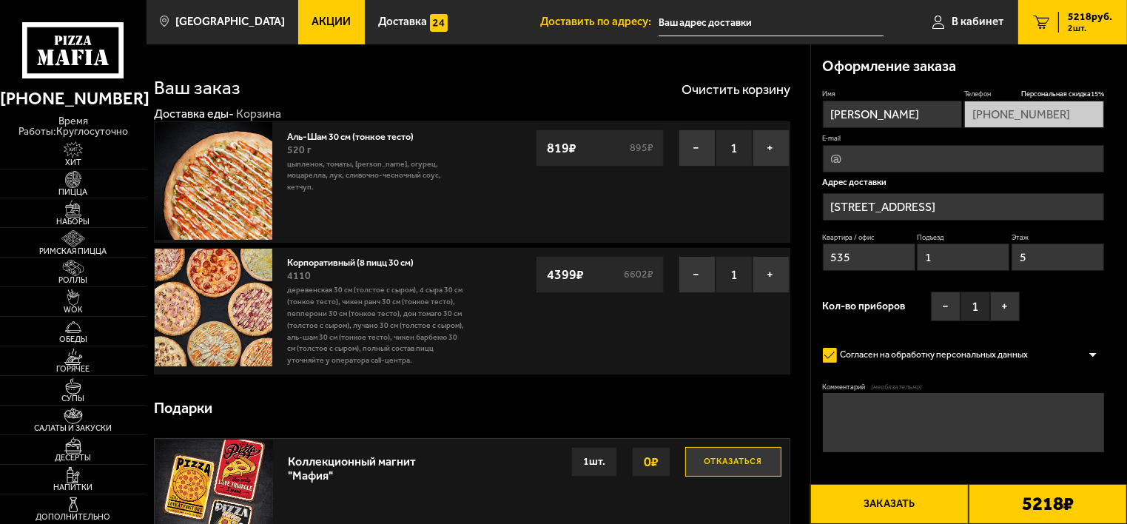
click at [854, 415] on textarea "Комментарий (необязательно)" at bounding box center [964, 422] width 282 height 58
